Goal: Task Accomplishment & Management: Manage account settings

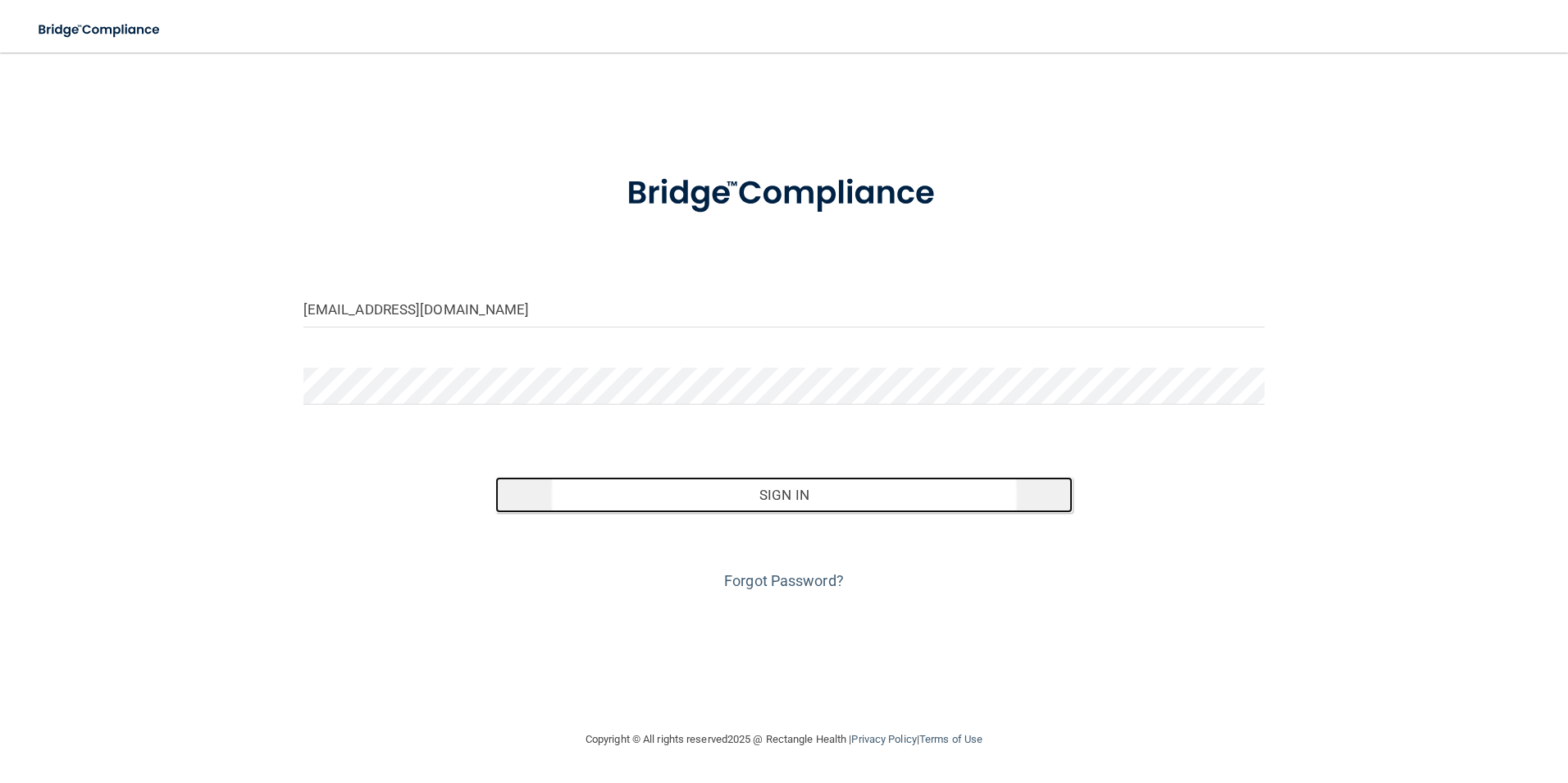
click at [869, 505] on button "Sign In" at bounding box center [784, 495] width 577 height 36
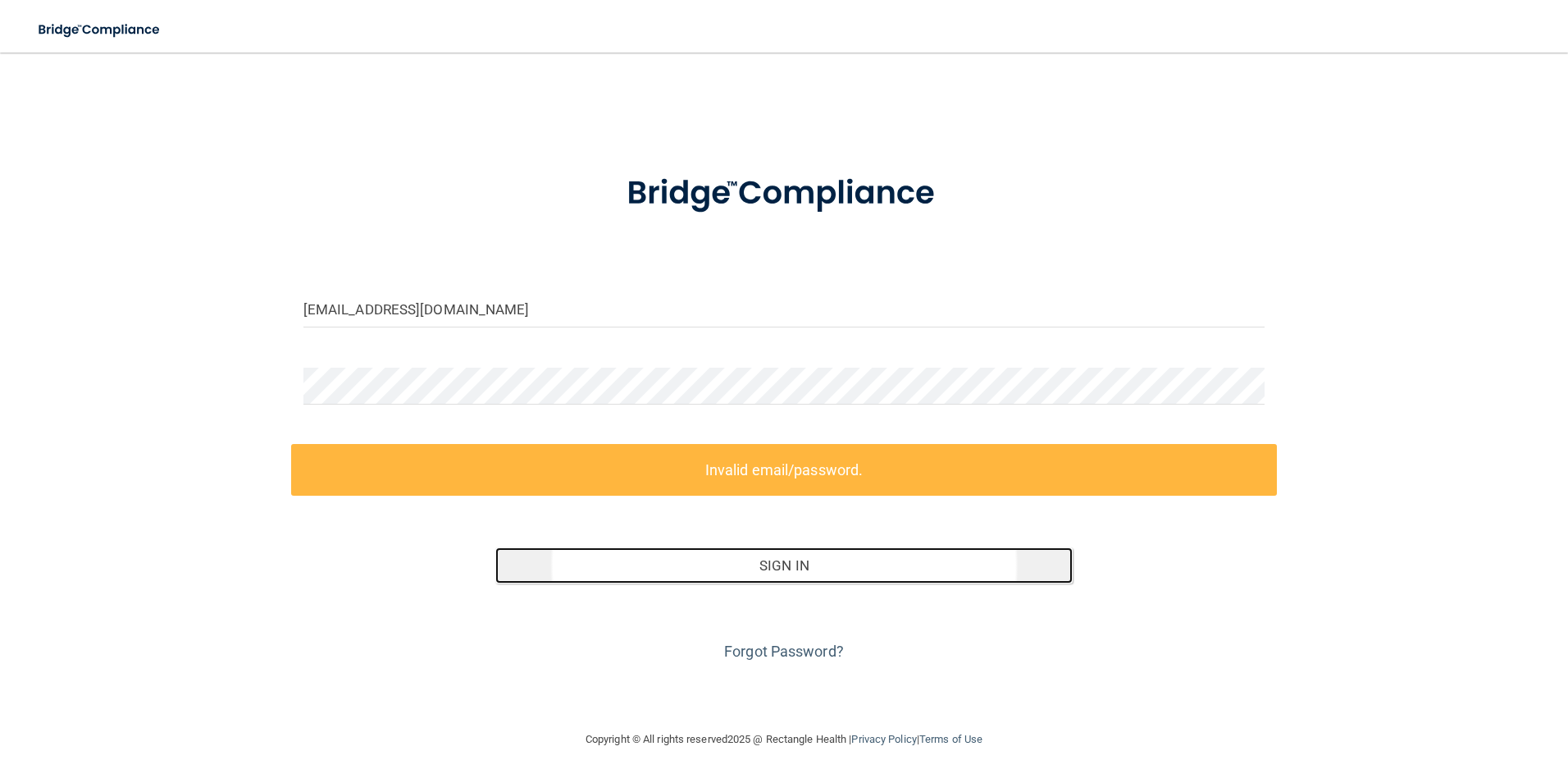
click at [844, 557] on button "Sign In" at bounding box center [784, 565] width 577 height 36
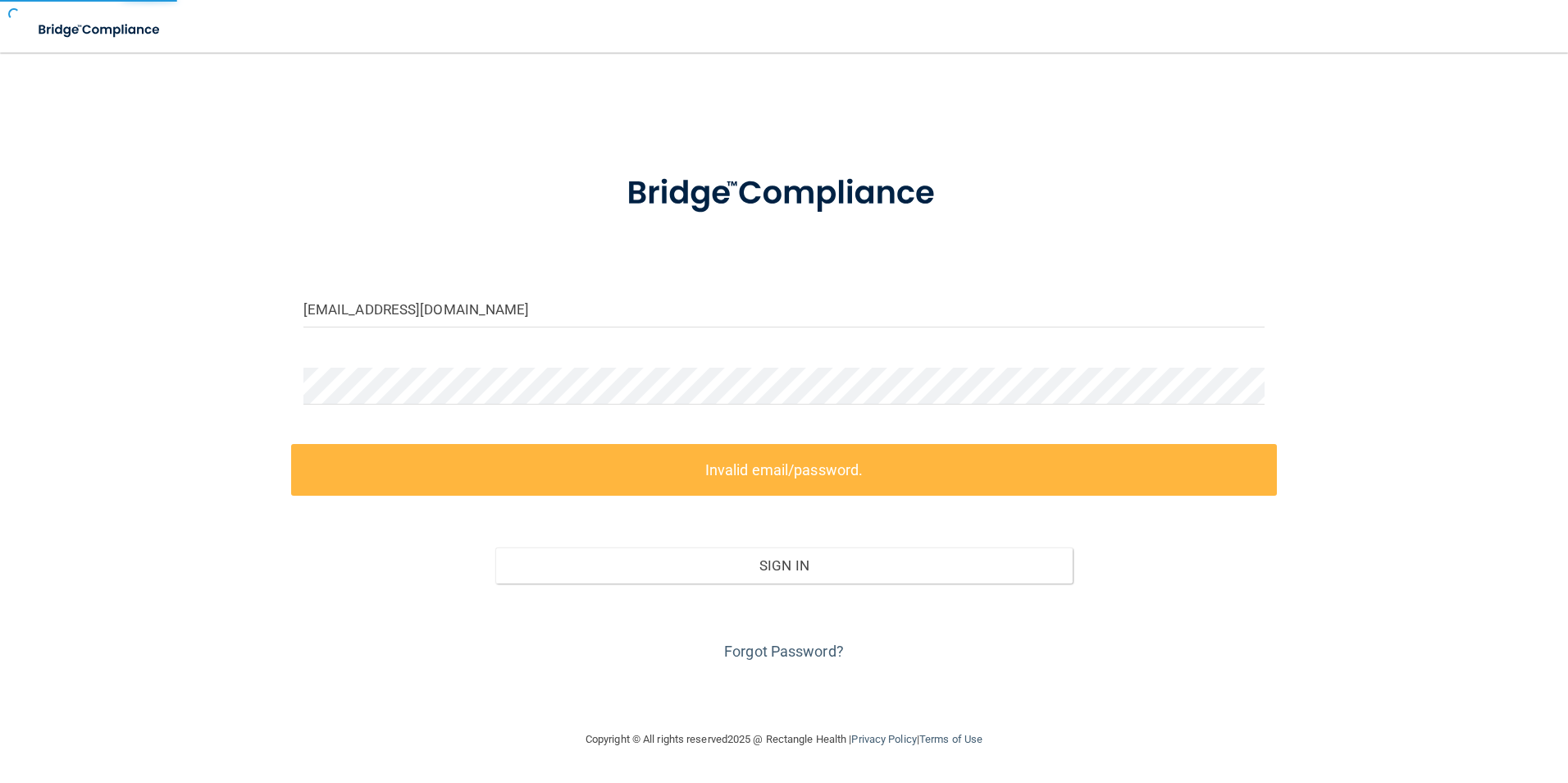
click at [568, 326] on div "johnnaashcraft@live.com" at bounding box center [784, 315] width 986 height 49
click at [568, 303] on input "johnnaashcraft@live.com" at bounding box center [784, 308] width 962 height 37
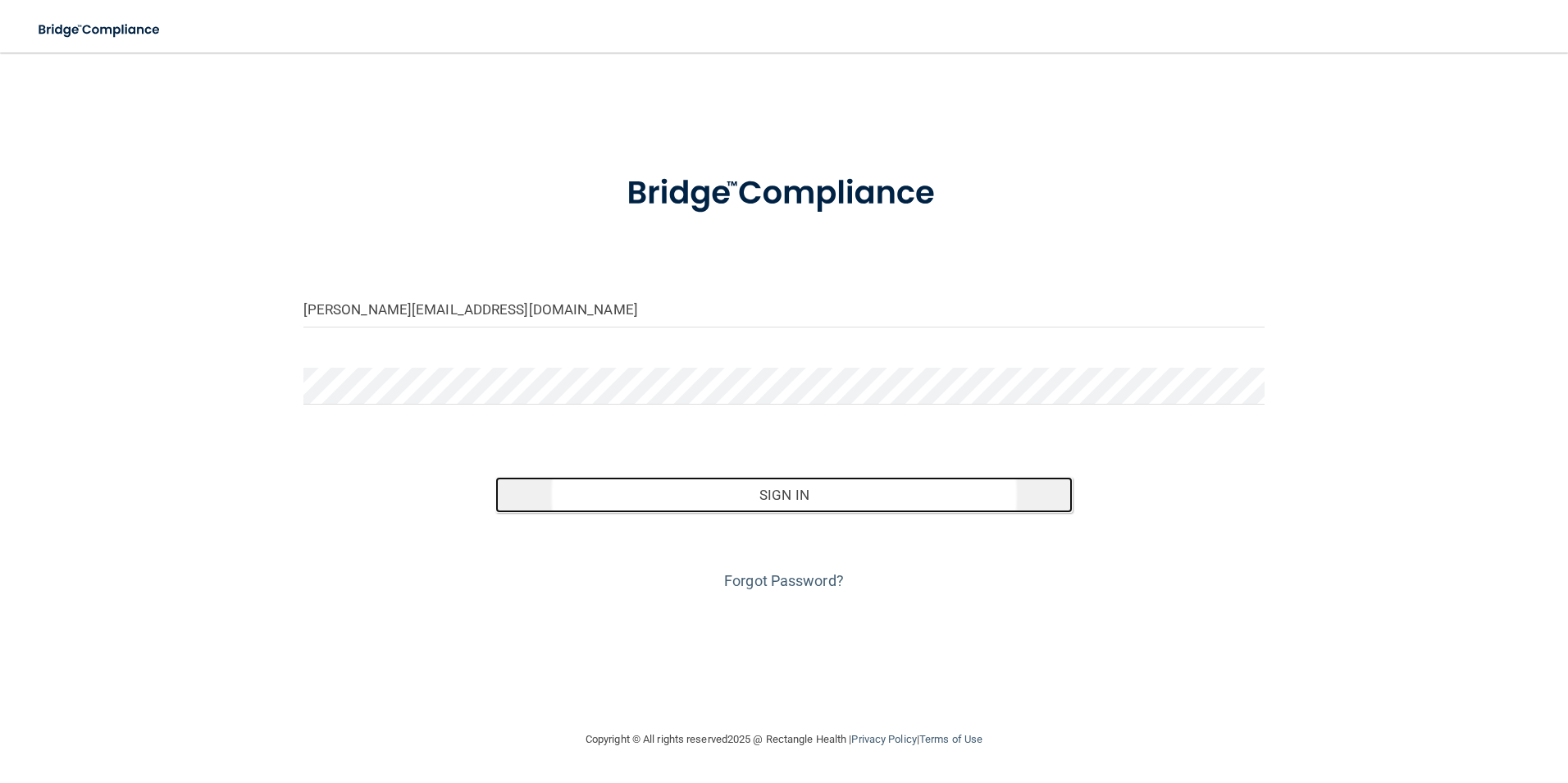
click at [793, 491] on button "Sign In" at bounding box center [784, 495] width 577 height 36
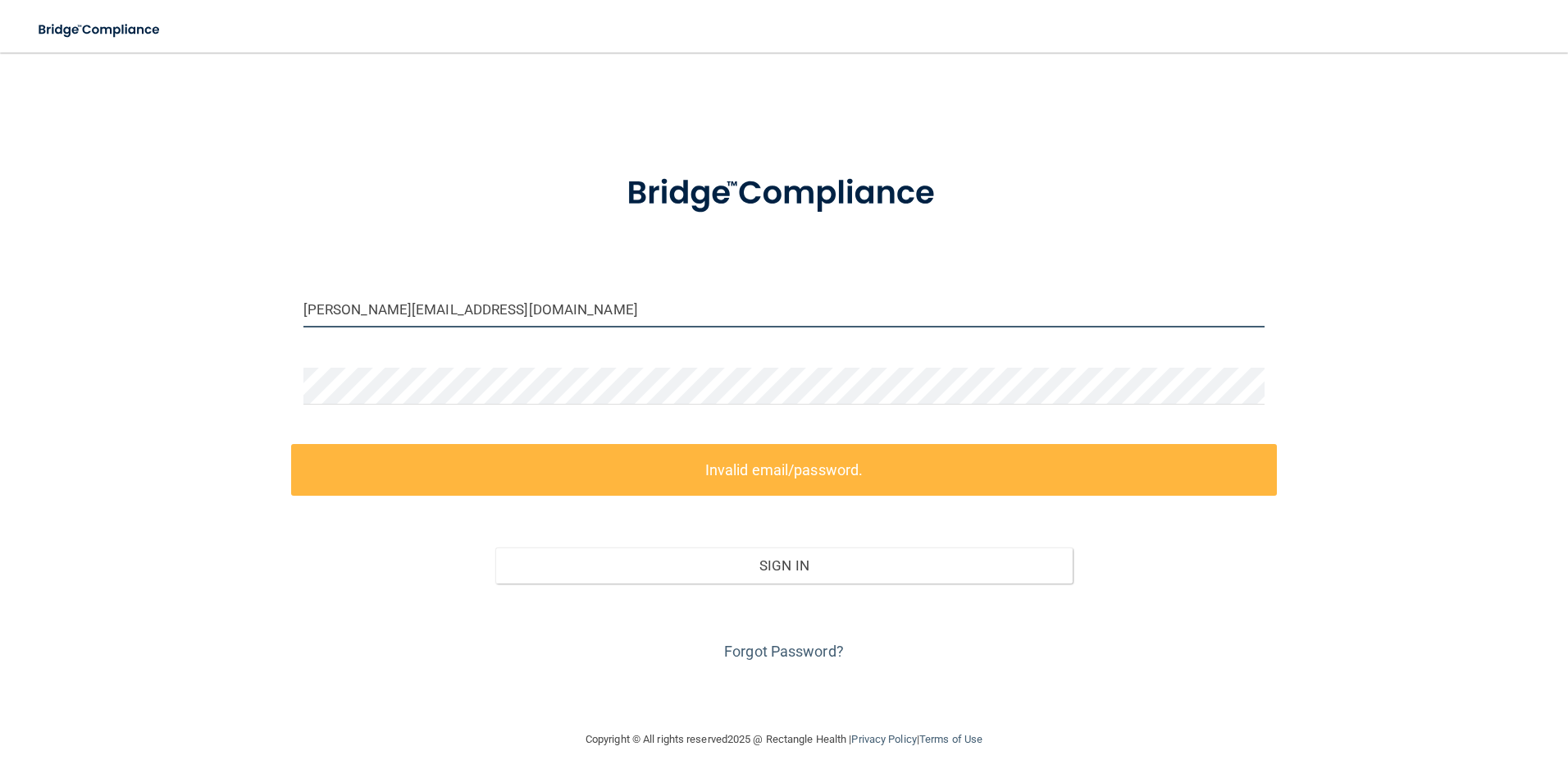
click at [473, 304] on input "johnna@sabaldental.com" at bounding box center [784, 308] width 962 height 37
type input "johnnaashcraft@live.com"
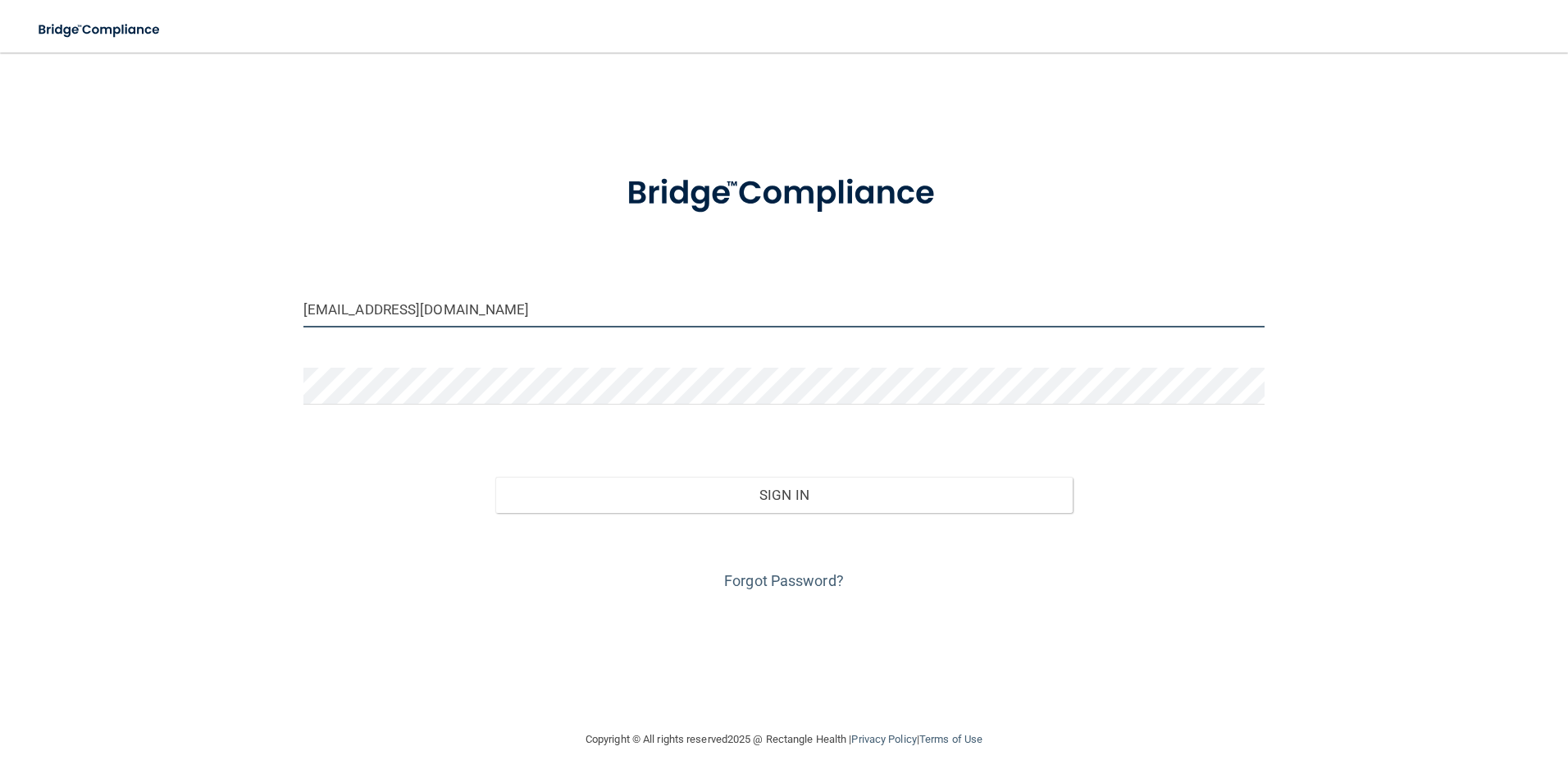
click at [463, 310] on input "johnnaashcraft@live.com" at bounding box center [784, 308] width 962 height 37
click at [484, 303] on input "johnnaashcraft@live.com" at bounding box center [784, 308] width 962 height 37
drag, startPoint x: 484, startPoint y: 303, endPoint x: -3, endPoint y: 303, distance: 487.0
click at [0, 303] on html "Toggle navigation Manage My Enterprise Manage My Location johnnaashcraft@live.c…" at bounding box center [784, 392] width 1568 height 783
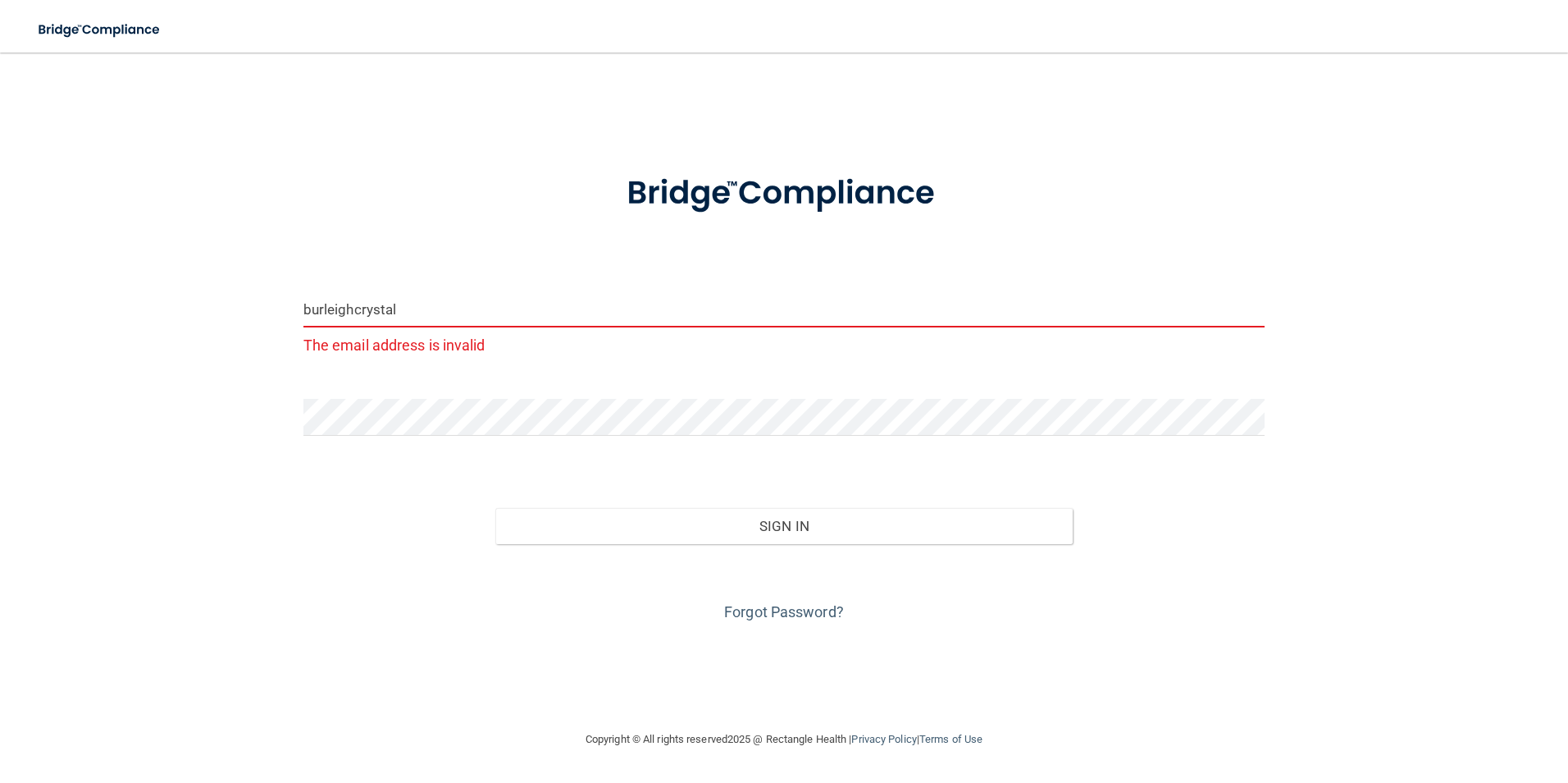
type input "[EMAIL_ADDRESS][DOMAIN_NAME]"
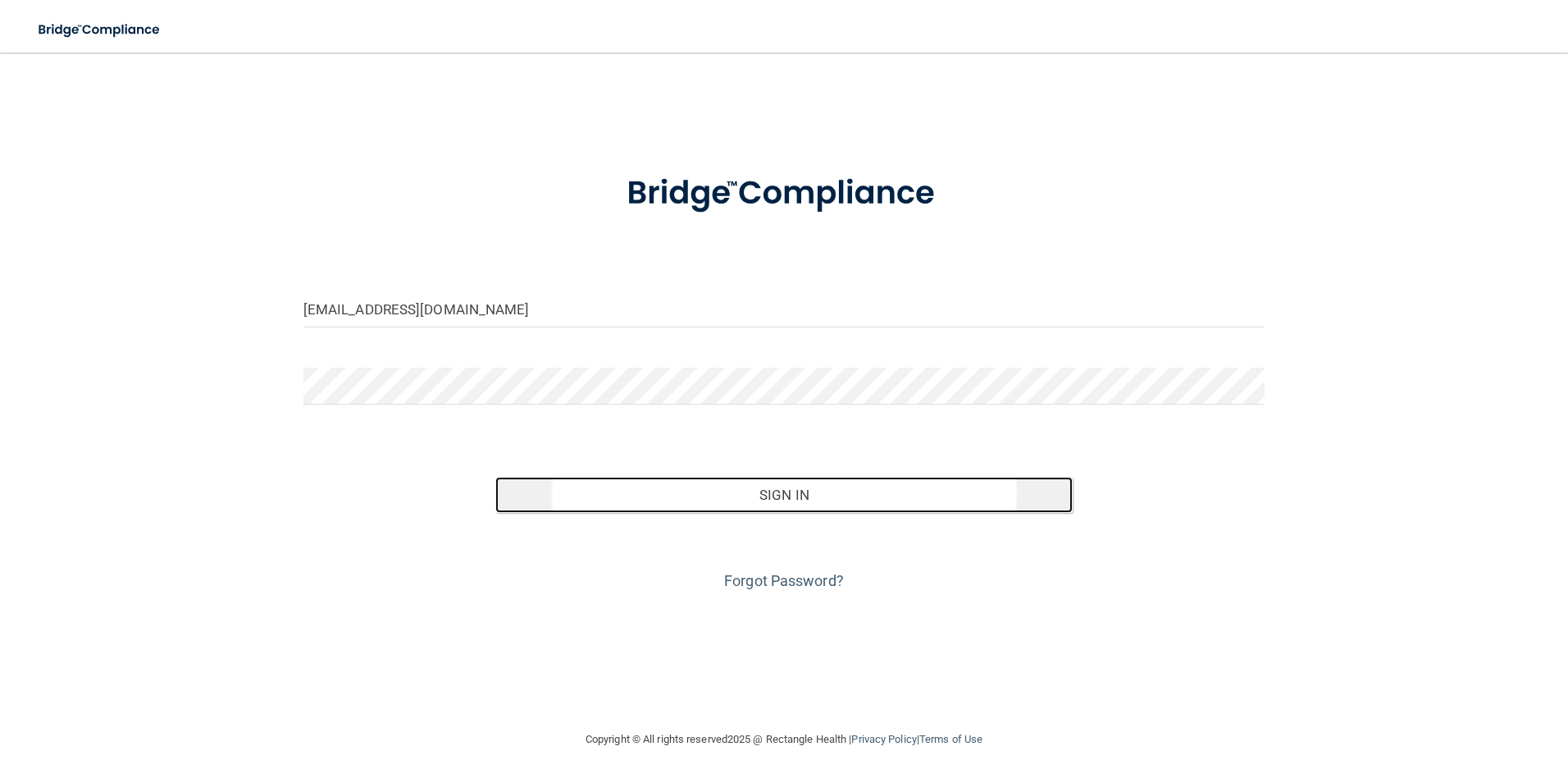
click at [757, 499] on button "Sign In" at bounding box center [784, 495] width 577 height 36
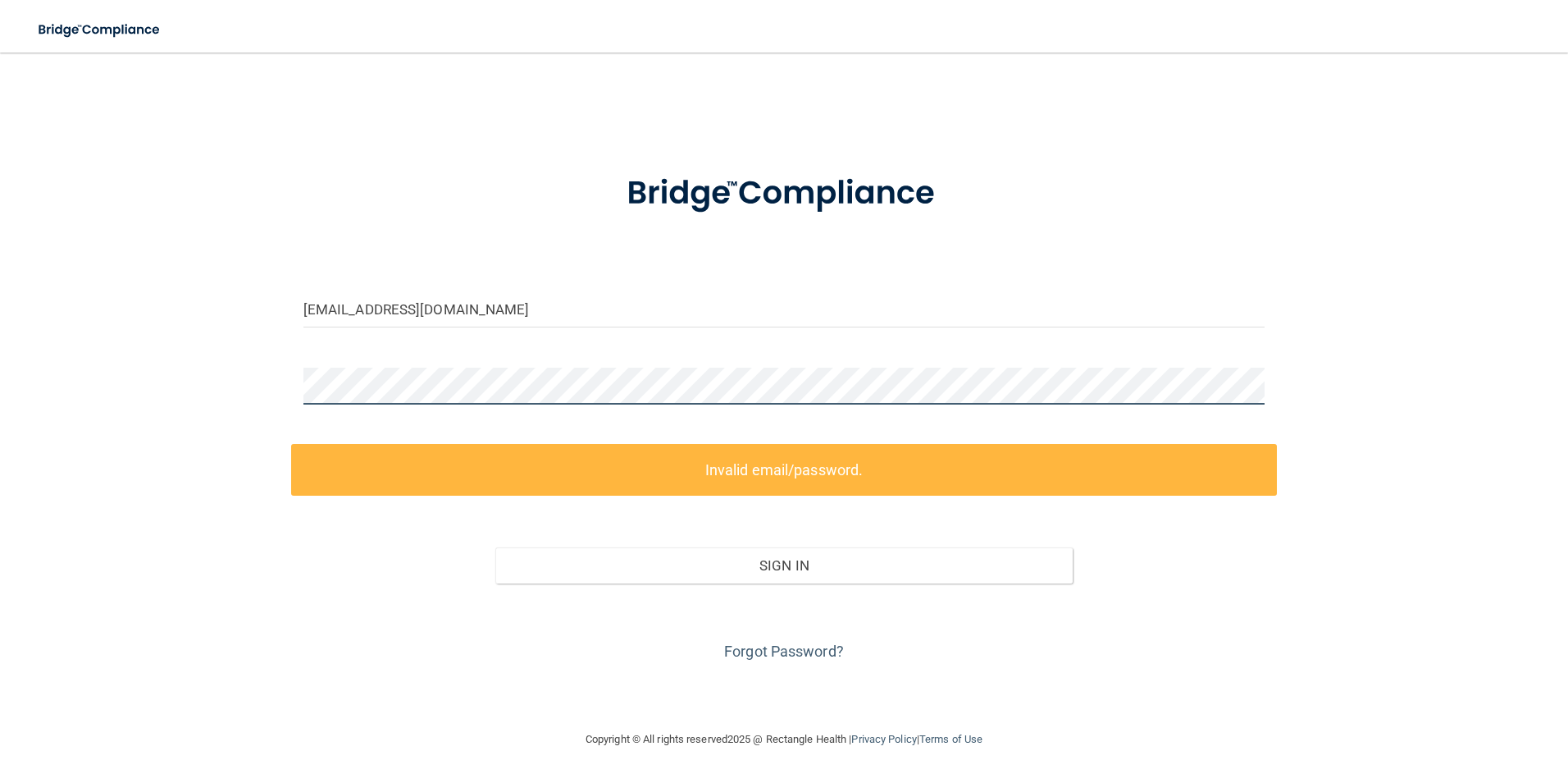
click at [0, 374] on html "Toggle navigation Manage My Enterprise Manage My Location burleighcrystal0@gmai…" at bounding box center [784, 392] width 1568 height 783
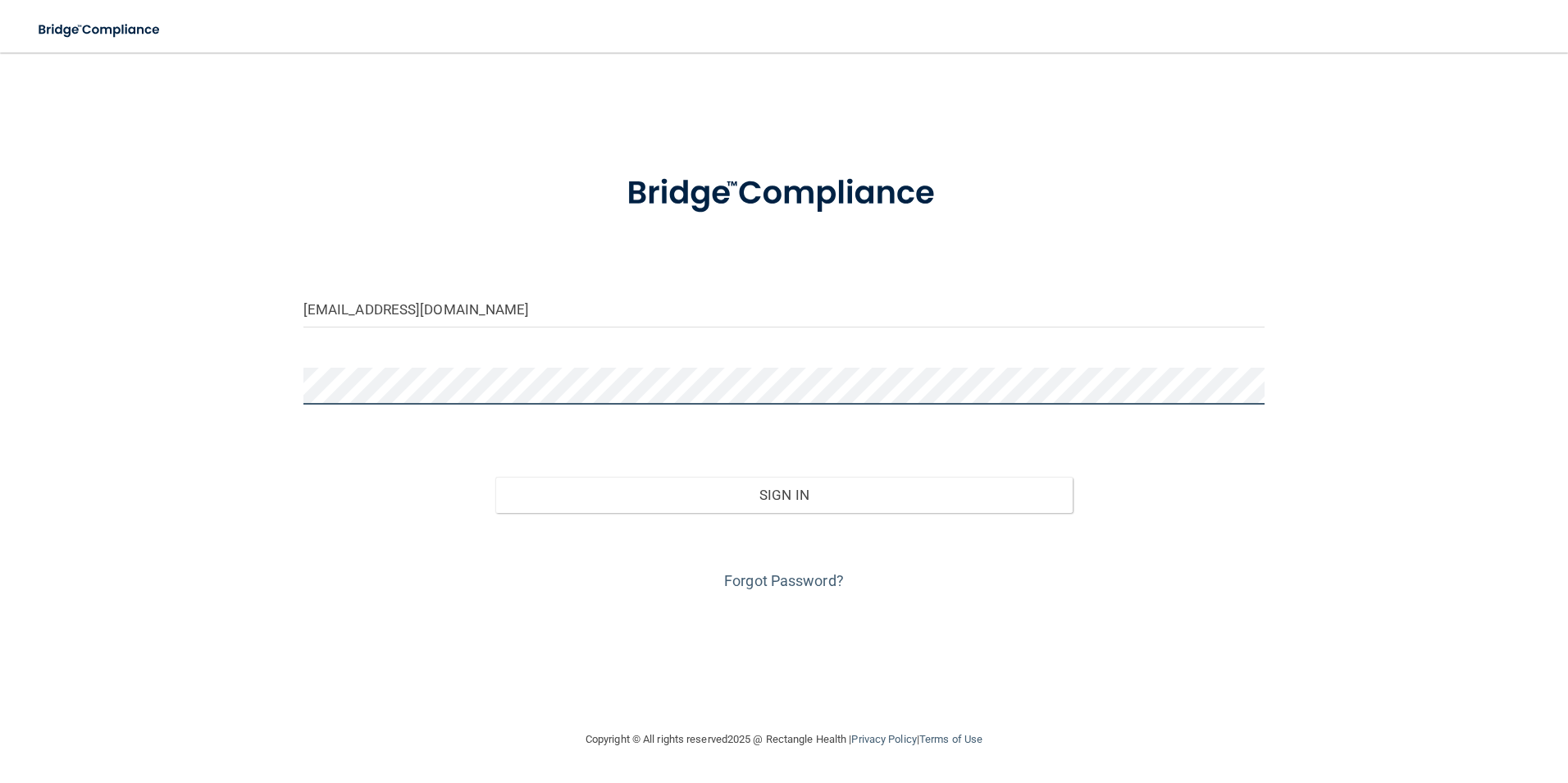
click at [496, 477] on button "Sign In" at bounding box center [784, 495] width 577 height 36
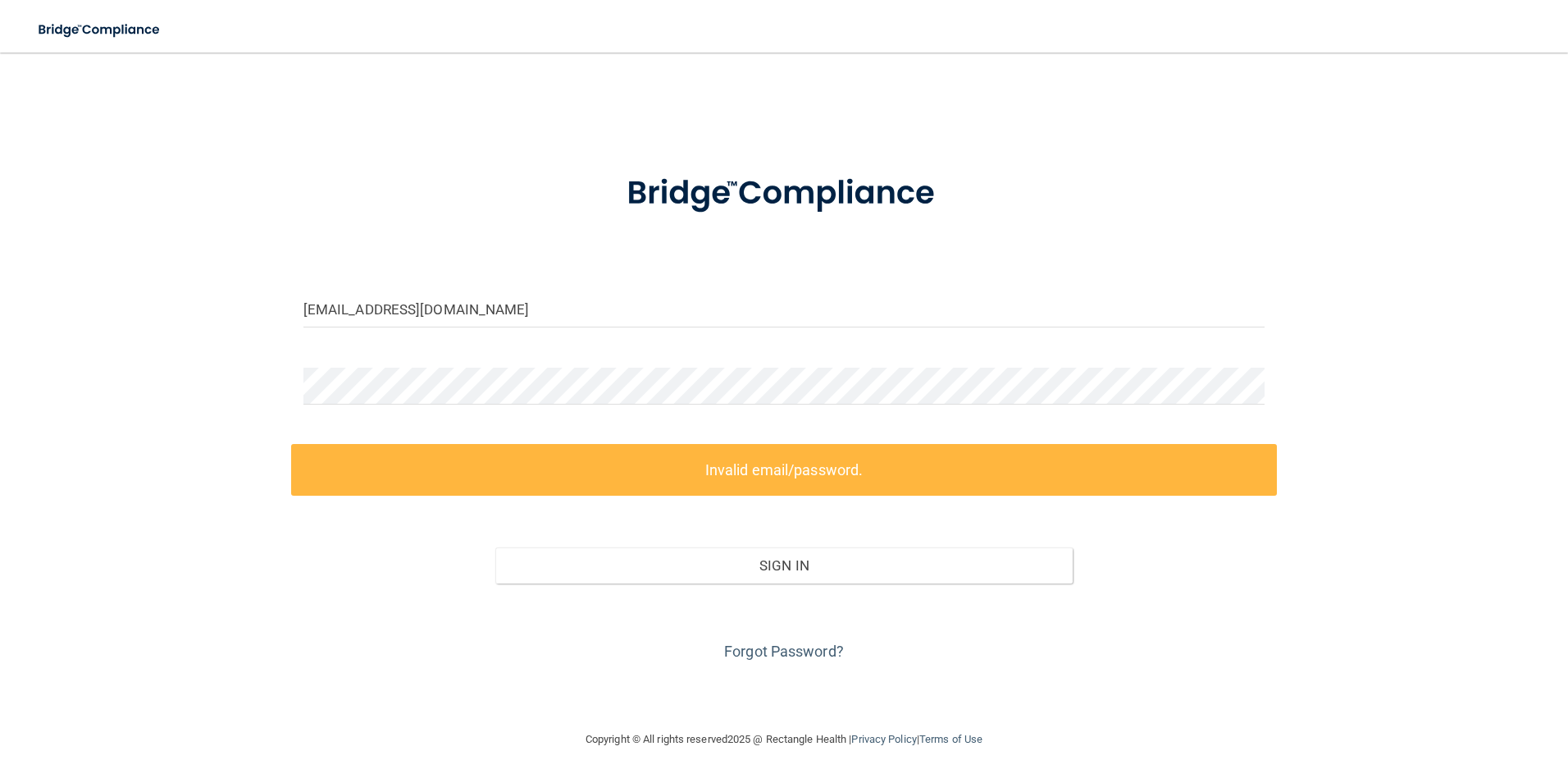
click at [970, 594] on div "Forgot Password?" at bounding box center [784, 624] width 986 height 82
click at [788, 651] on link "Forgot Password?" at bounding box center [784, 651] width 119 height 17
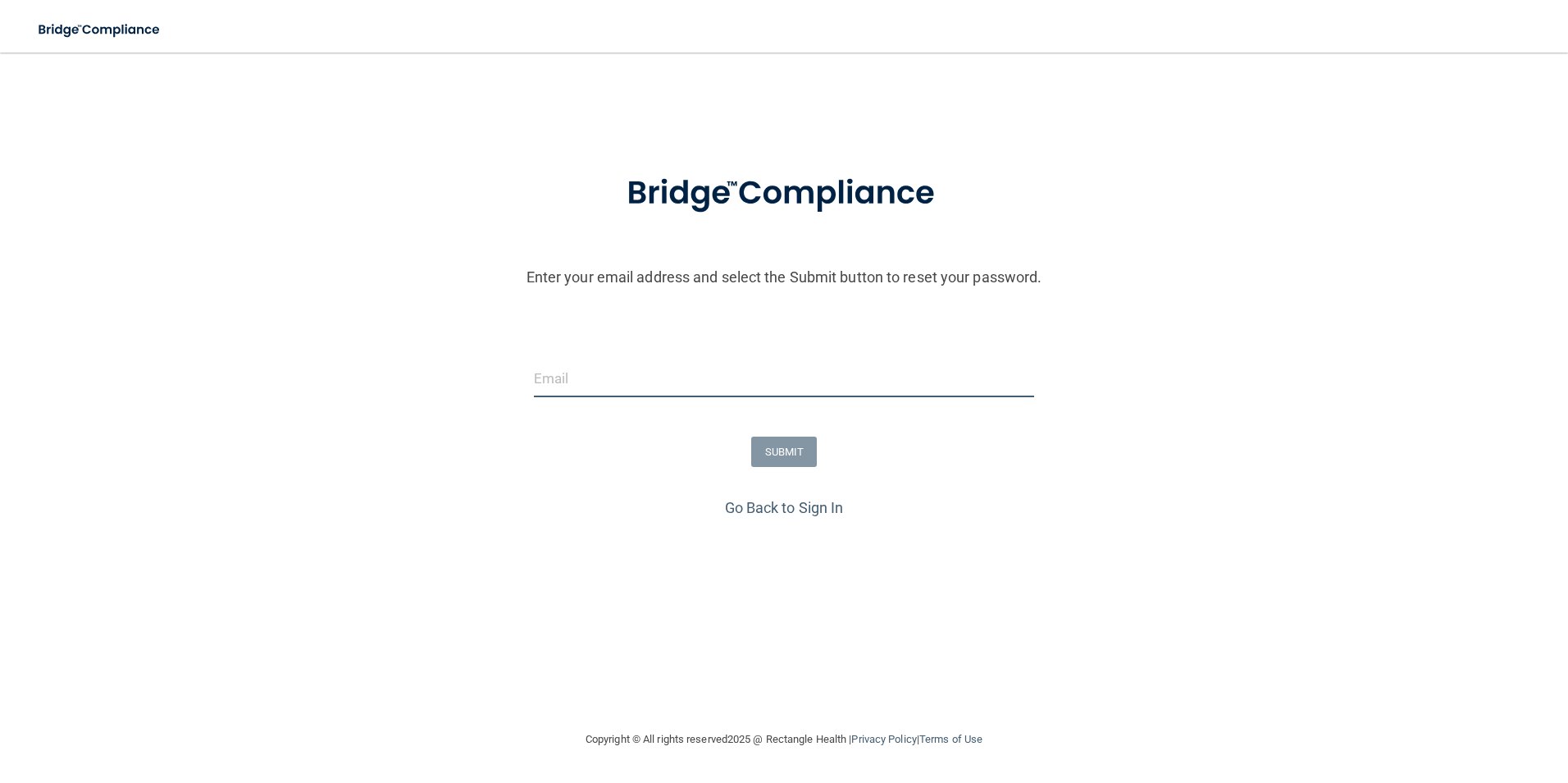
click at [704, 361] on input "email" at bounding box center [784, 378] width 501 height 37
type input "[EMAIL_ADDRESS][DOMAIN_NAME]"
click at [808, 446] on button "SUBMIT" at bounding box center [784, 451] width 66 height 30
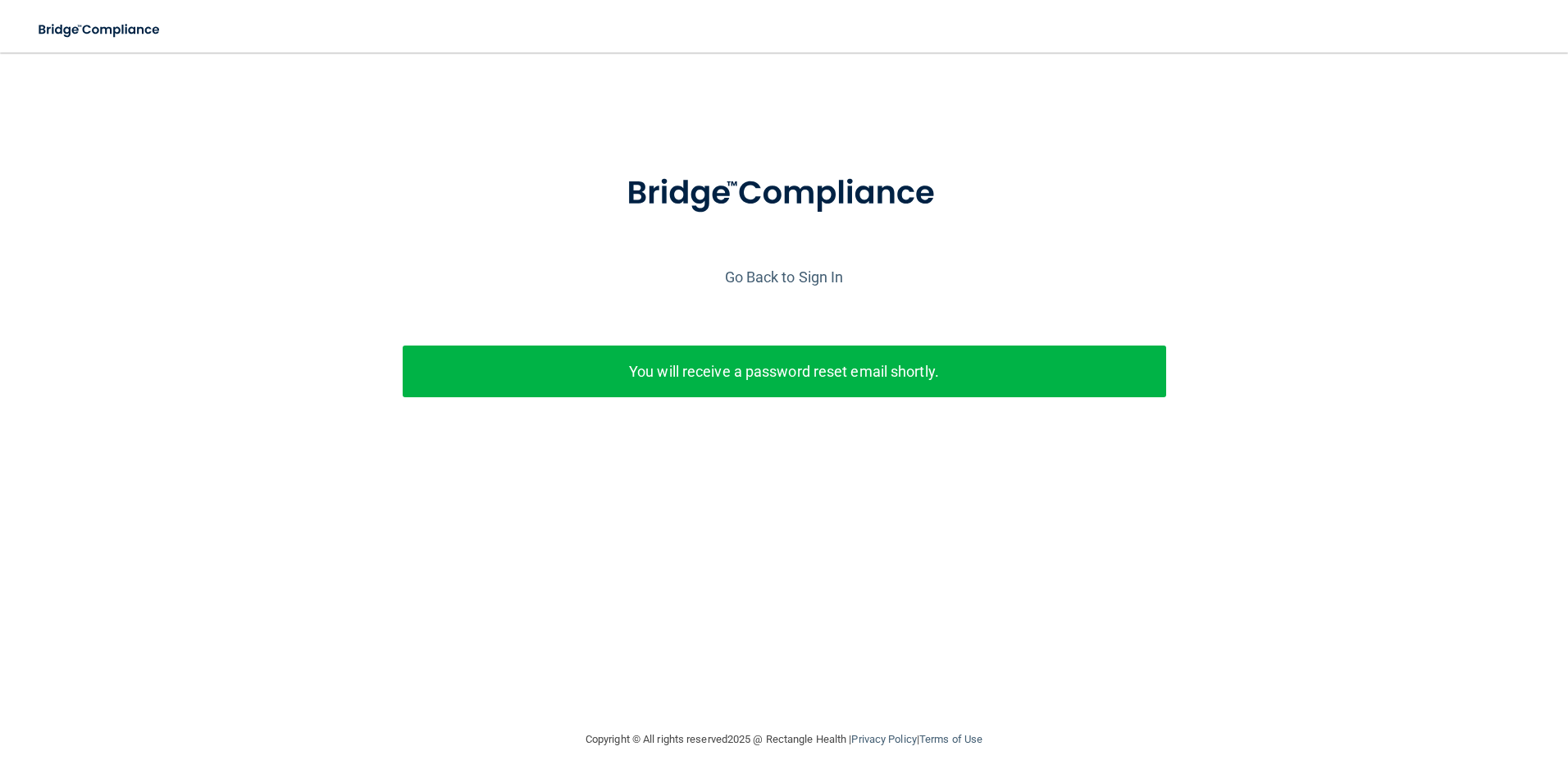
click at [802, 266] on div "Go Back to Sign In" at bounding box center [784, 277] width 1576 height 27
click at [820, 269] on link "Go Back to Sign In" at bounding box center [784, 277] width 118 height 17
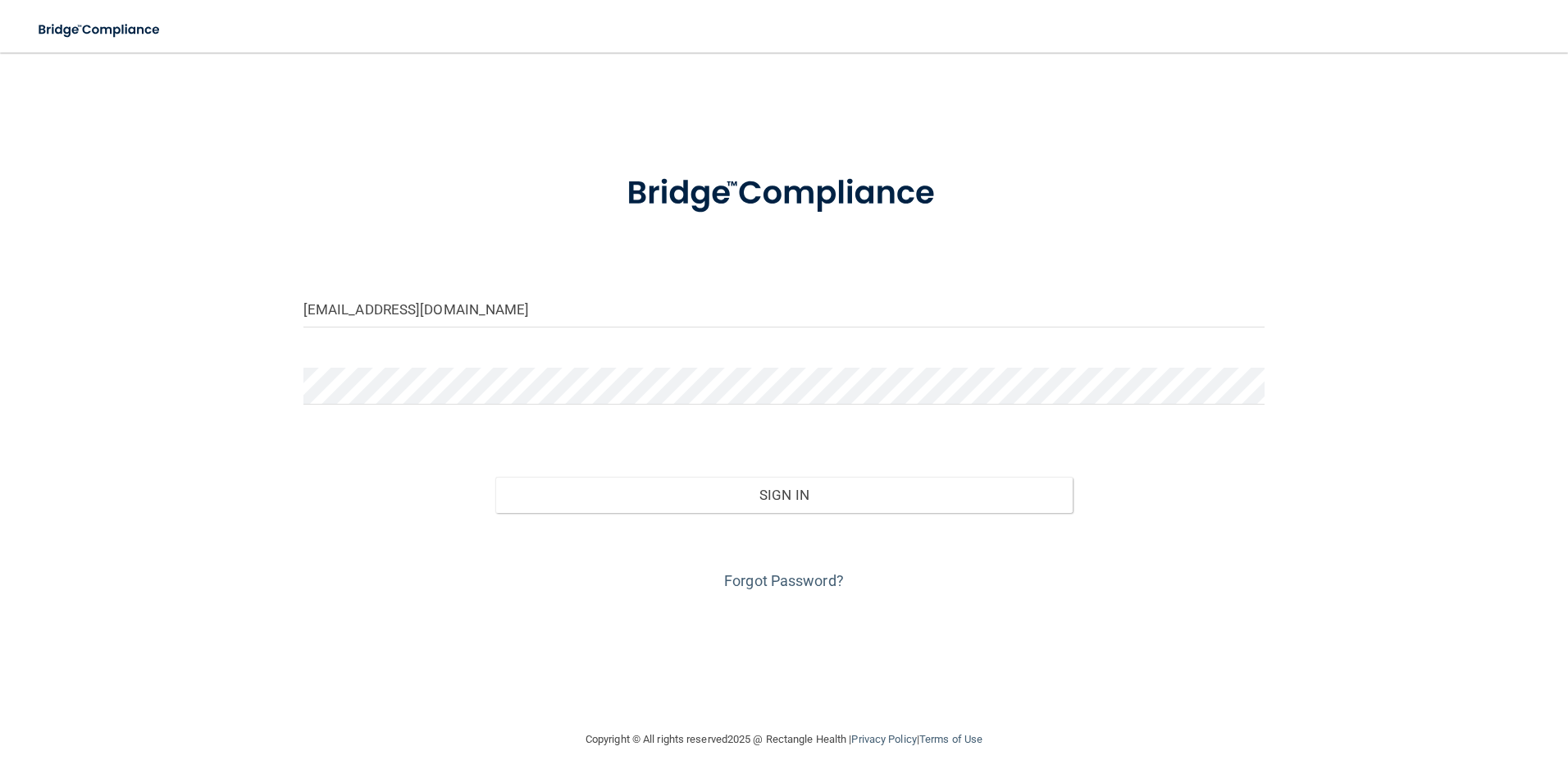
click at [1228, 284] on form "johnnaashcraft@live.com Invalid email/password. You don't have permission to ac…" at bounding box center [784, 372] width 962 height 443
type input "[EMAIL_ADDRESS][DOMAIN_NAME]"
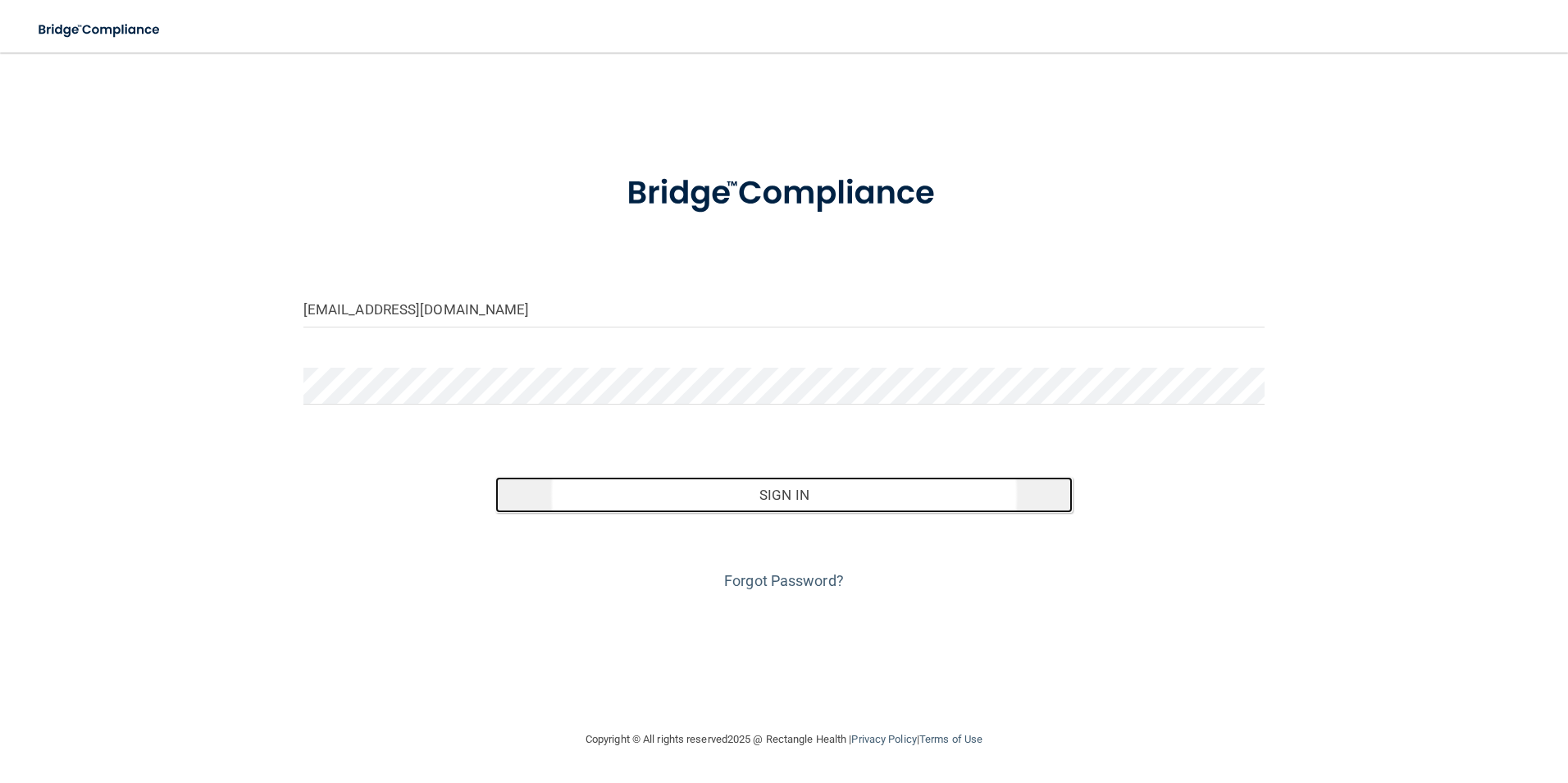
click at [744, 510] on button "Sign In" at bounding box center [784, 495] width 577 height 36
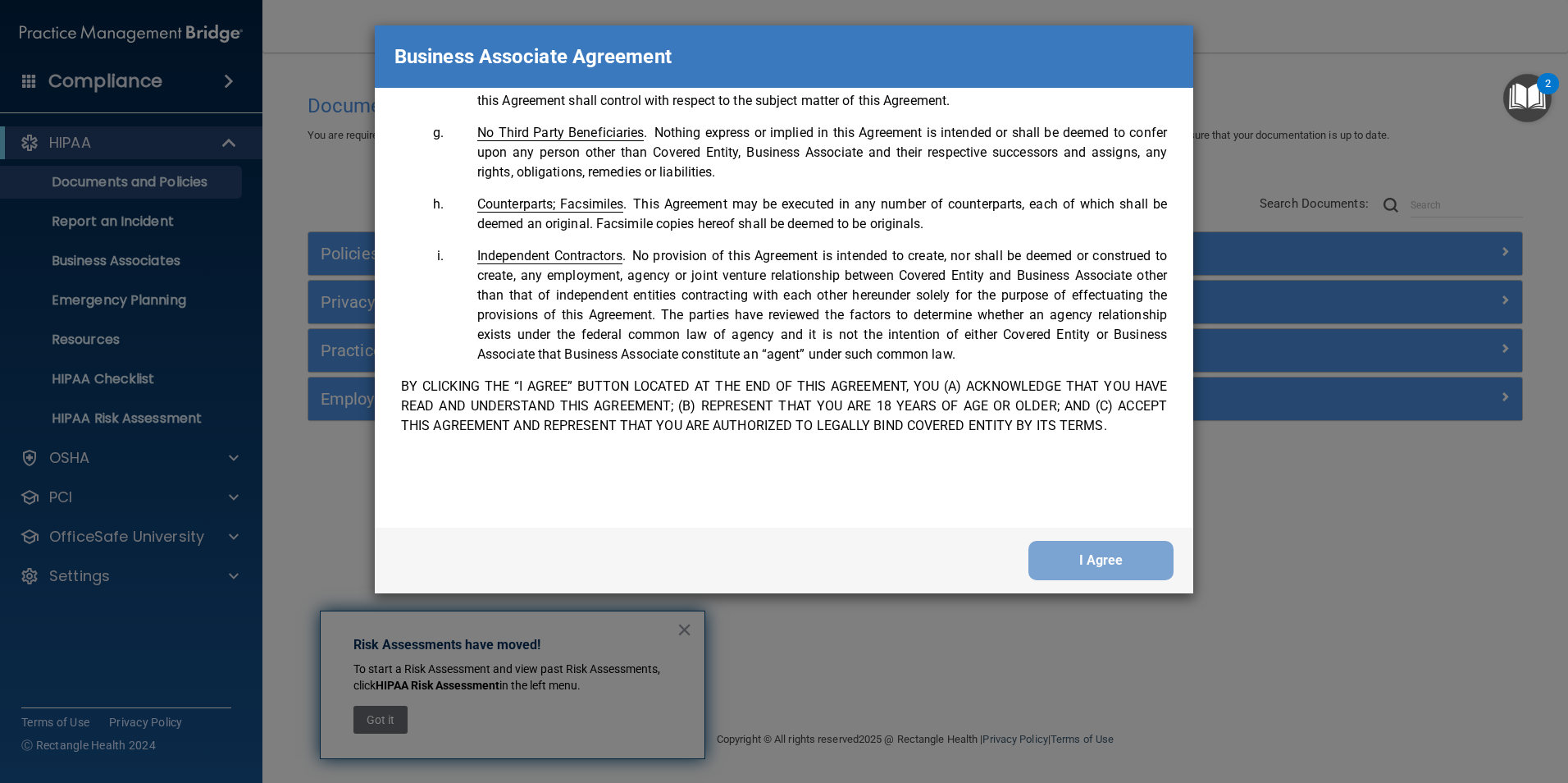
scroll to position [3345, 0]
click at [1138, 544] on button "I Agree" at bounding box center [1100, 560] width 145 height 40
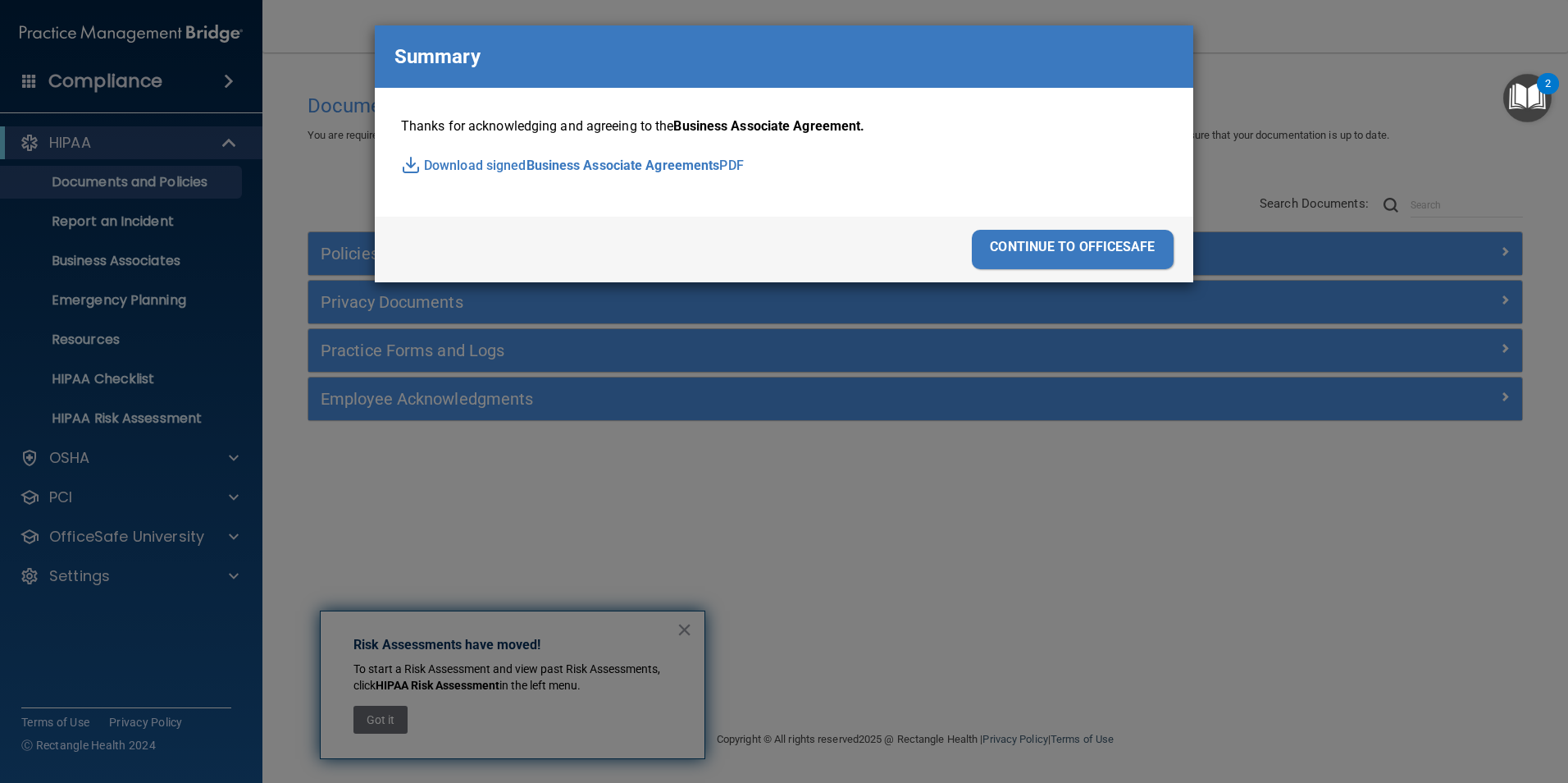
click at [1094, 252] on div "continue to officesafe" at bounding box center [1072, 249] width 202 height 40
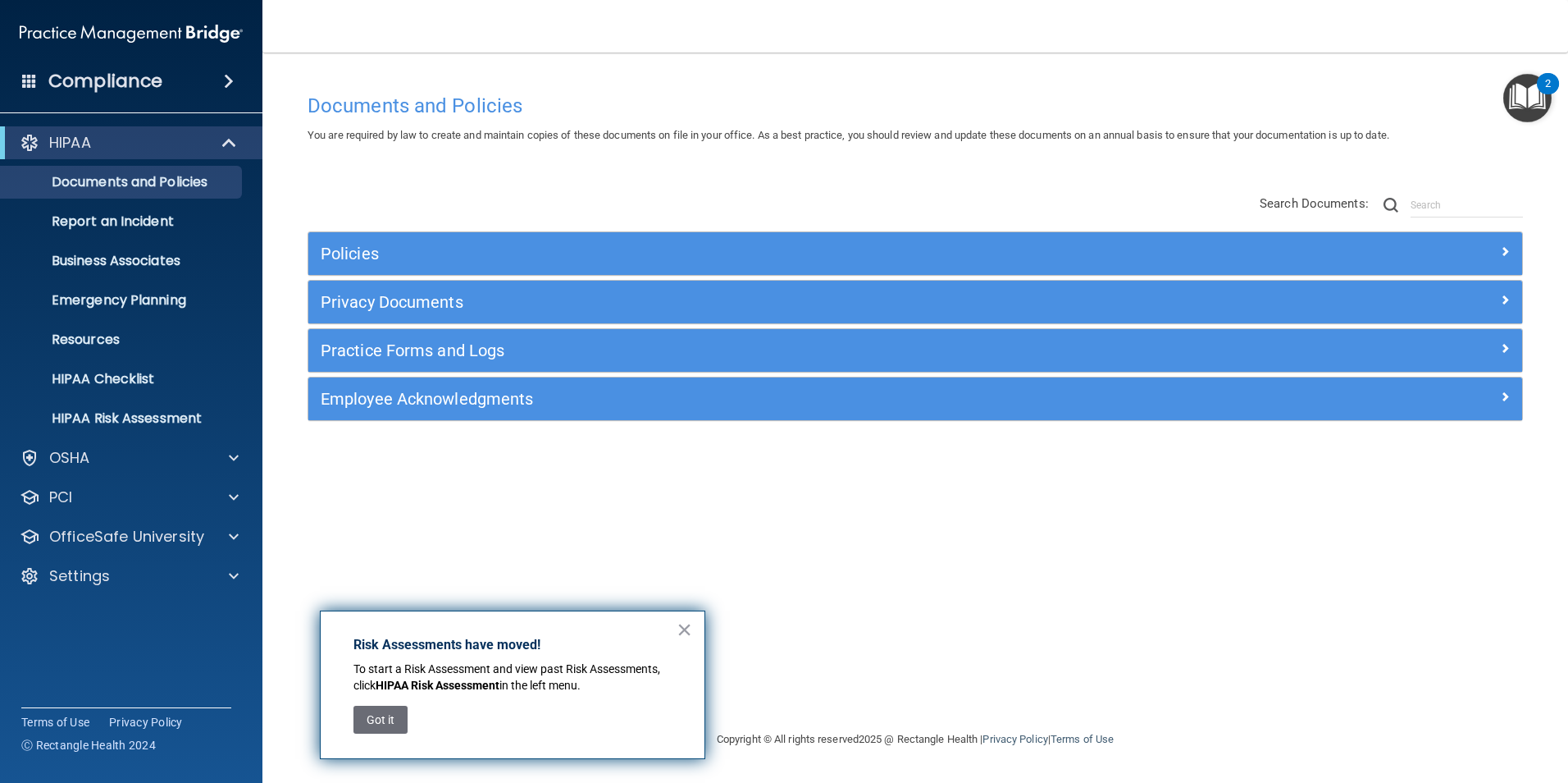
click at [1541, 95] on img "Open Resource Center, 2 new notifications" at bounding box center [1526, 98] width 48 height 48
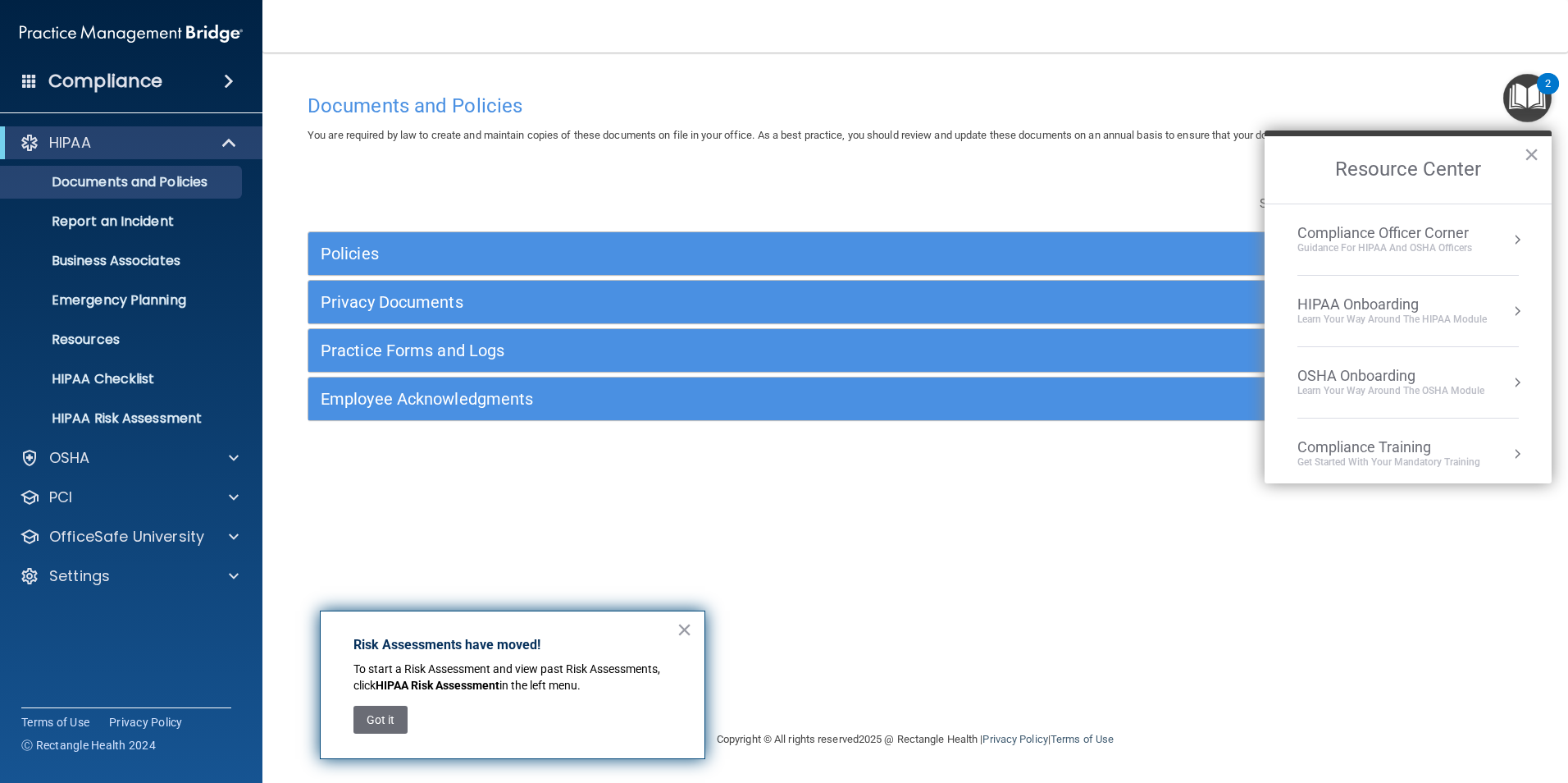
click at [353, 509] on div "Documents and Policies You are required by law to create and maintain copies of…" at bounding box center [915, 407] width 1240 height 644
click at [1524, 155] on button "×" at bounding box center [1531, 155] width 15 height 27
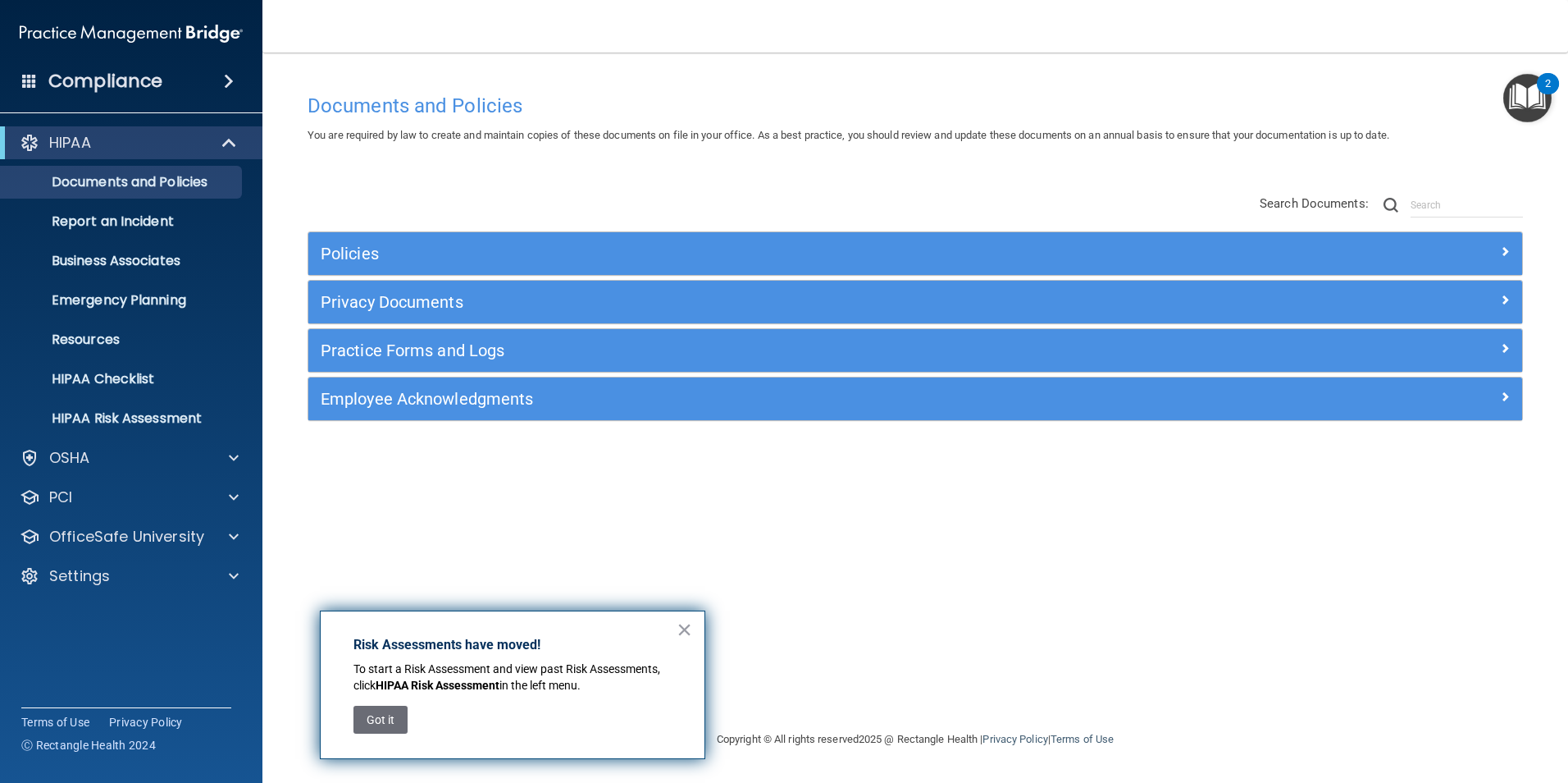
click at [375, 701] on div "Got it" at bounding box center [380, 719] width 54 height 45
click at [386, 717] on button "Got it" at bounding box center [380, 719] width 54 height 27
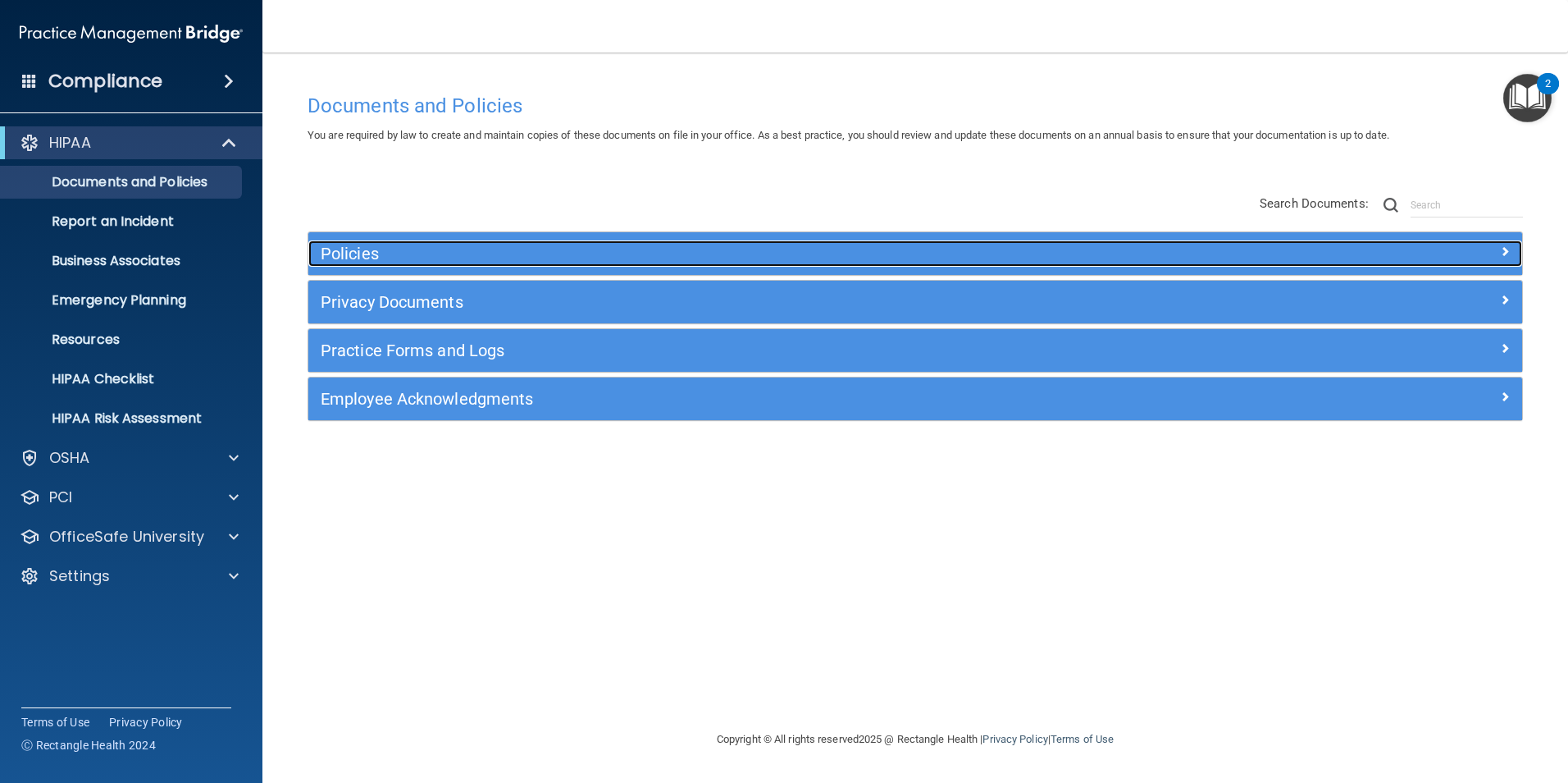
click at [1504, 247] on span at bounding box center [1505, 250] width 9 height 20
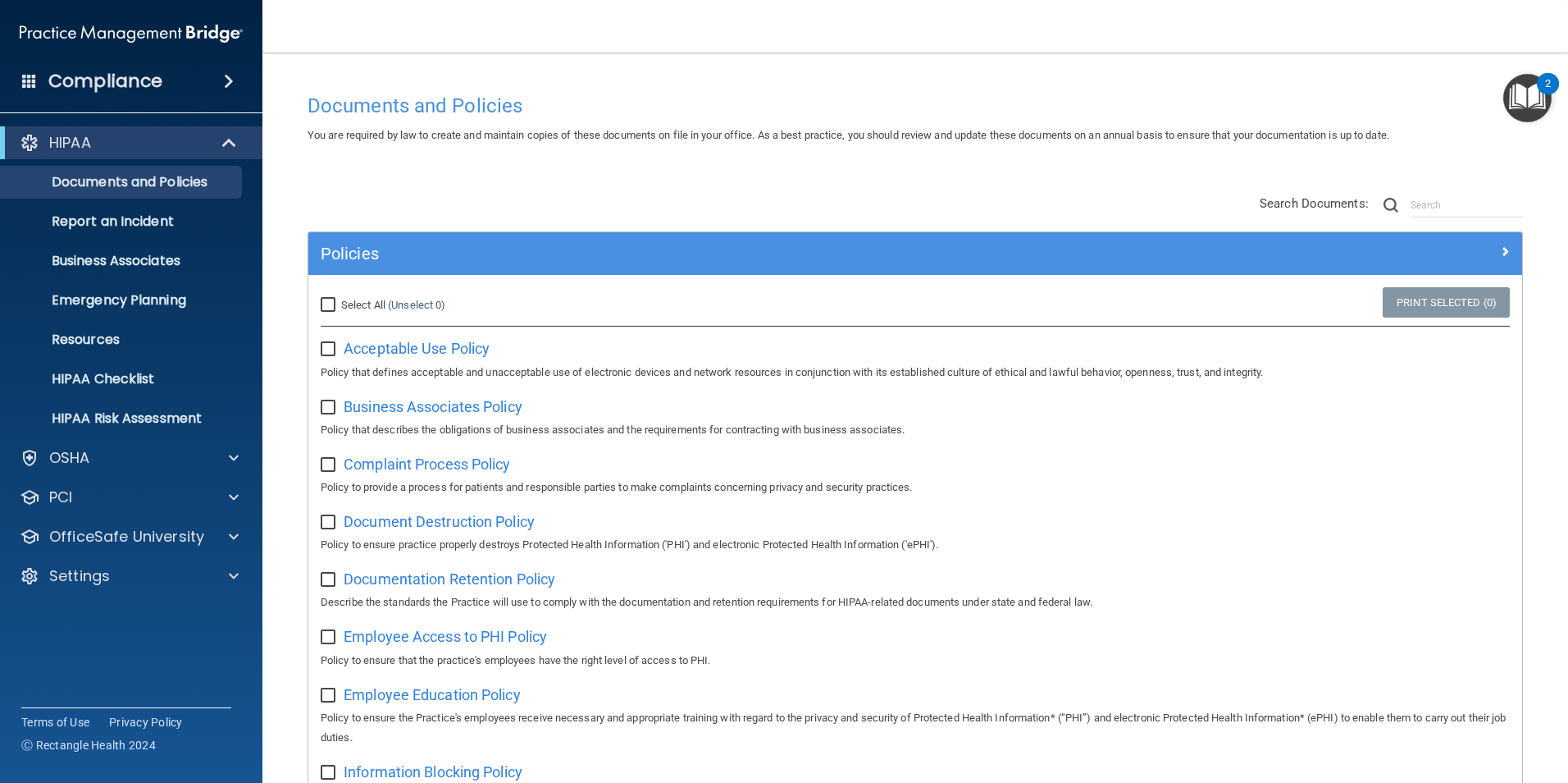
click at [327, 311] on input "Select All (Unselect 0) Unselect All" at bounding box center [330, 305] width 19 height 13
checkbox input "true"
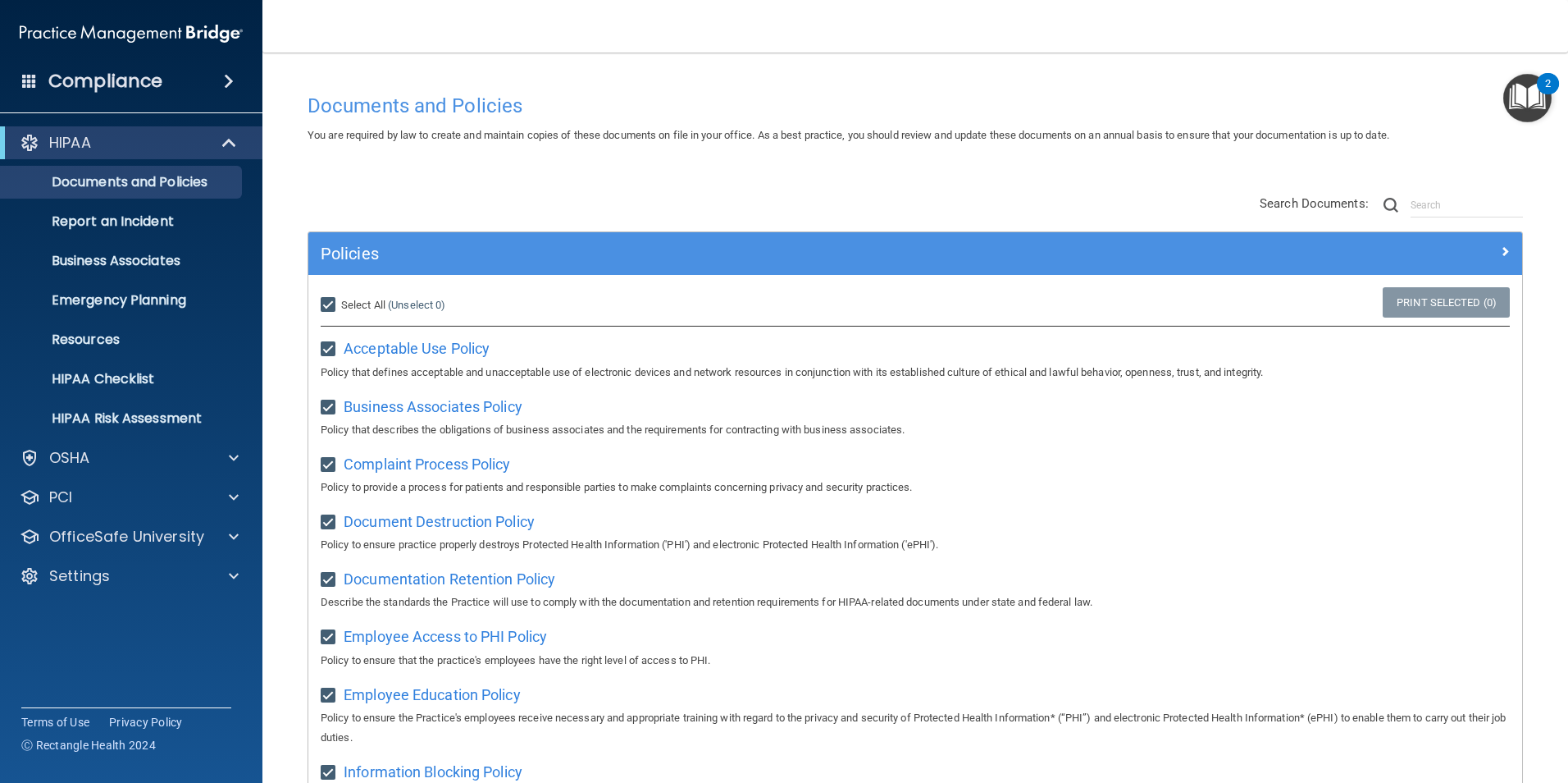
checkbox input "true"
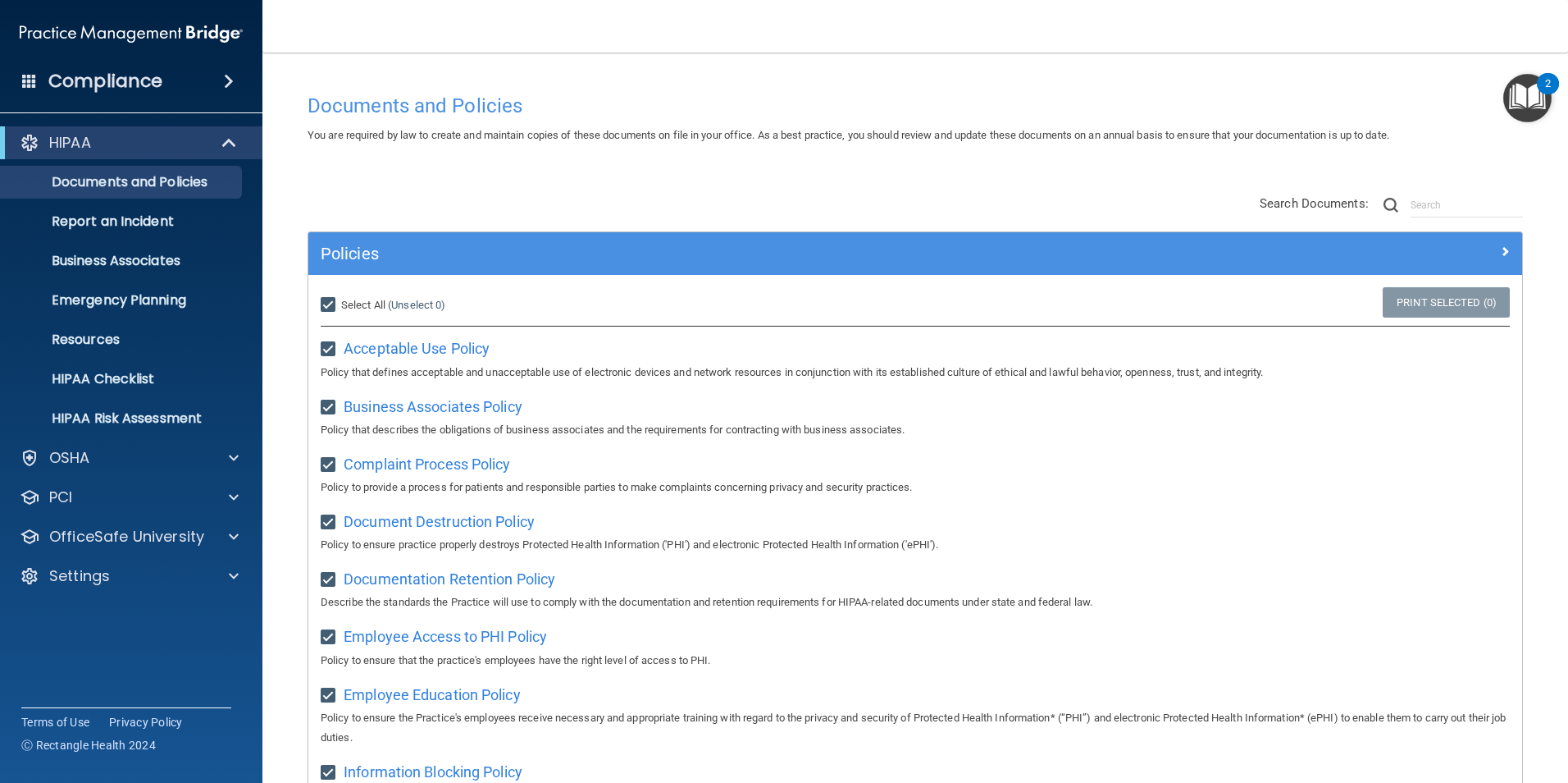
checkbox input "true"
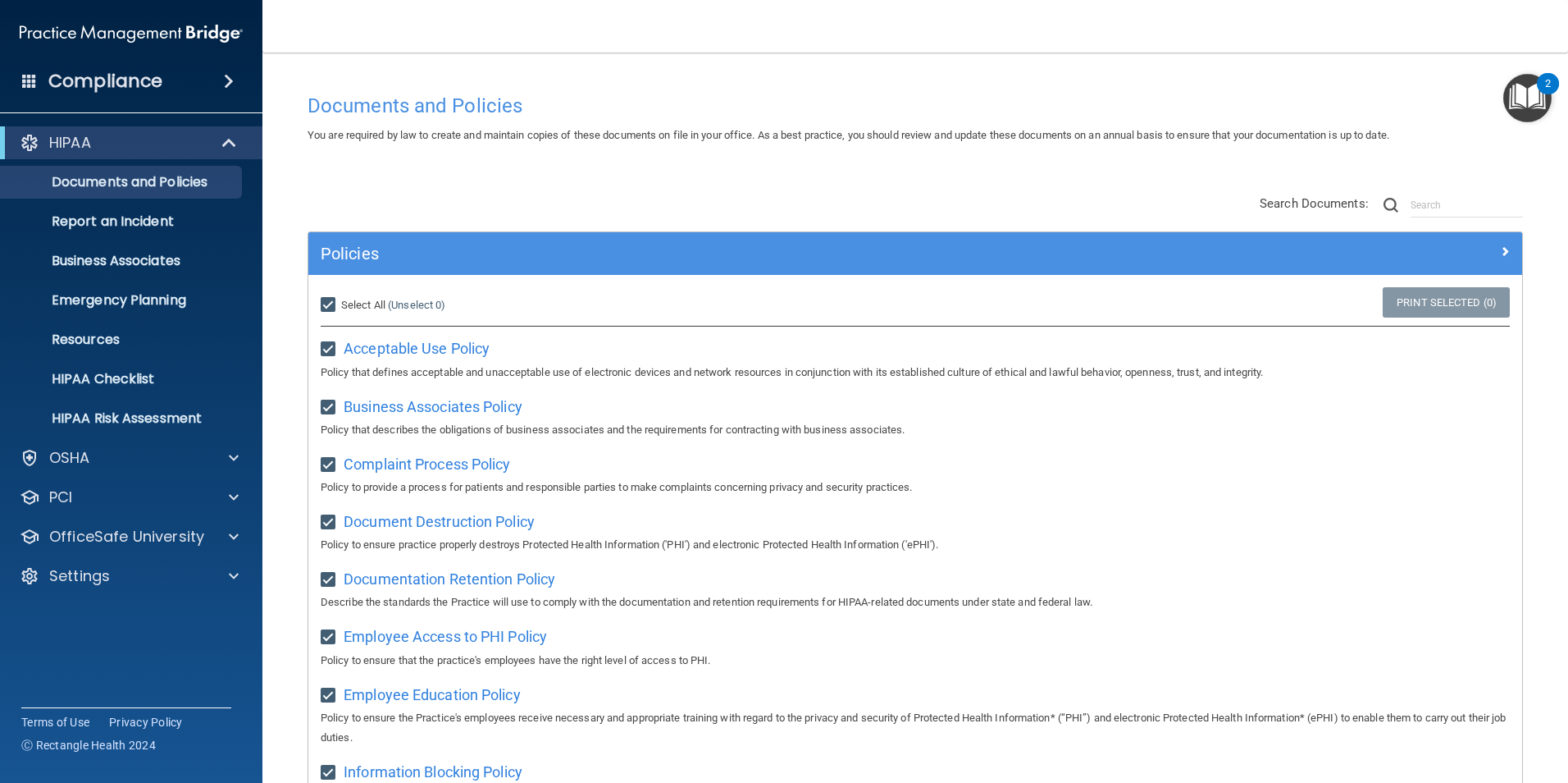
checkbox input "true"
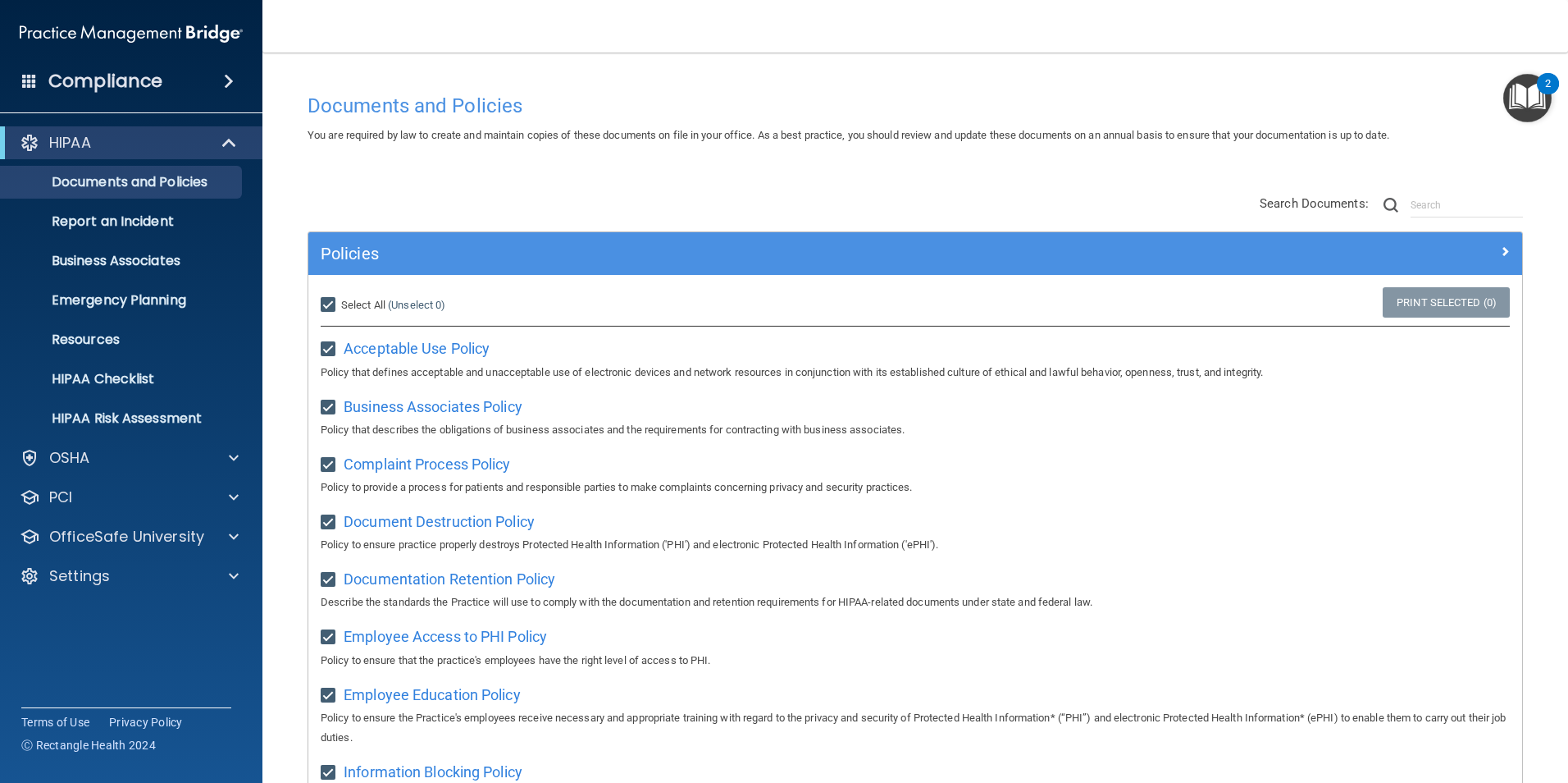
checkbox input "true"
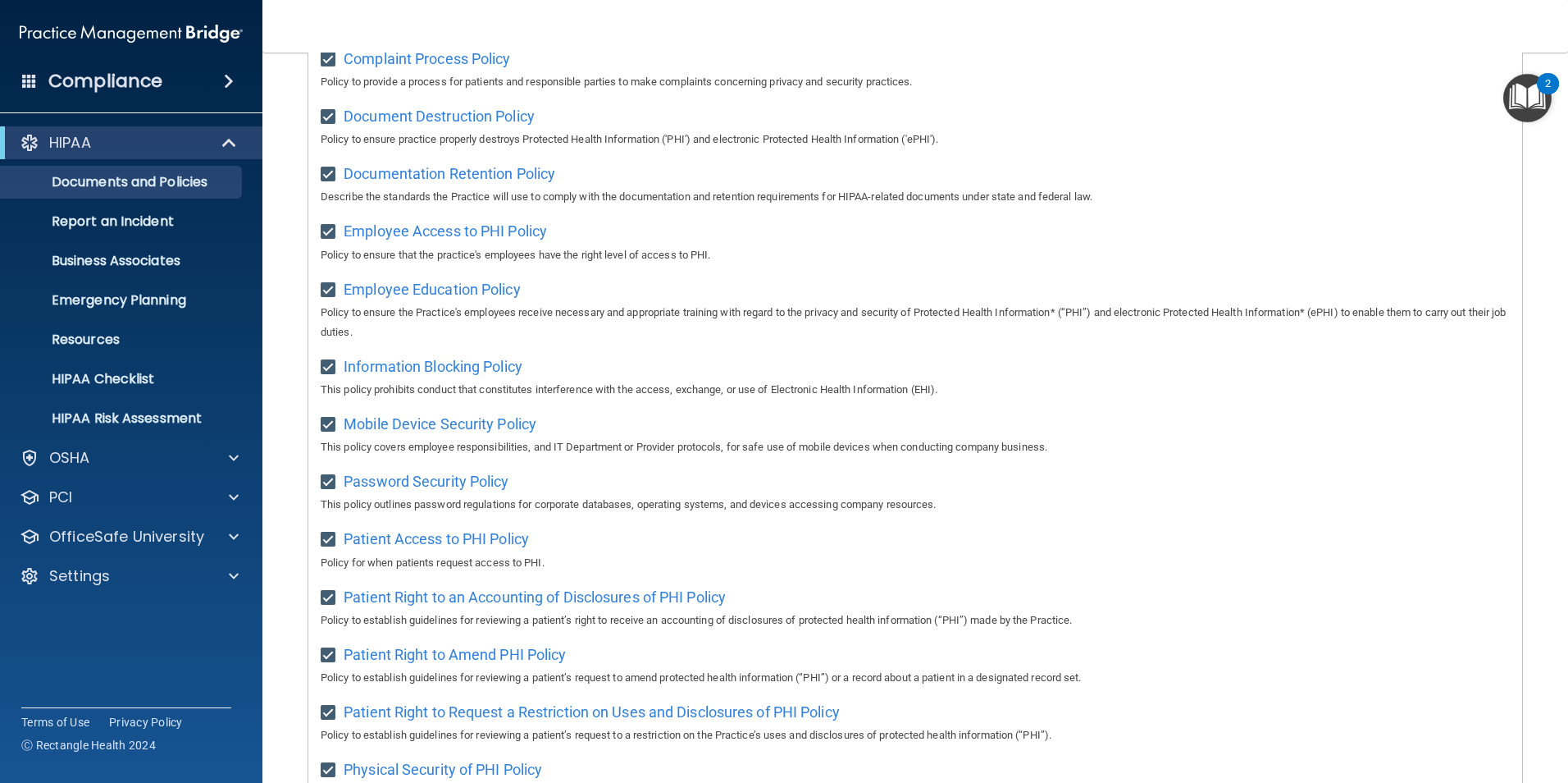
scroll to position [0, 0]
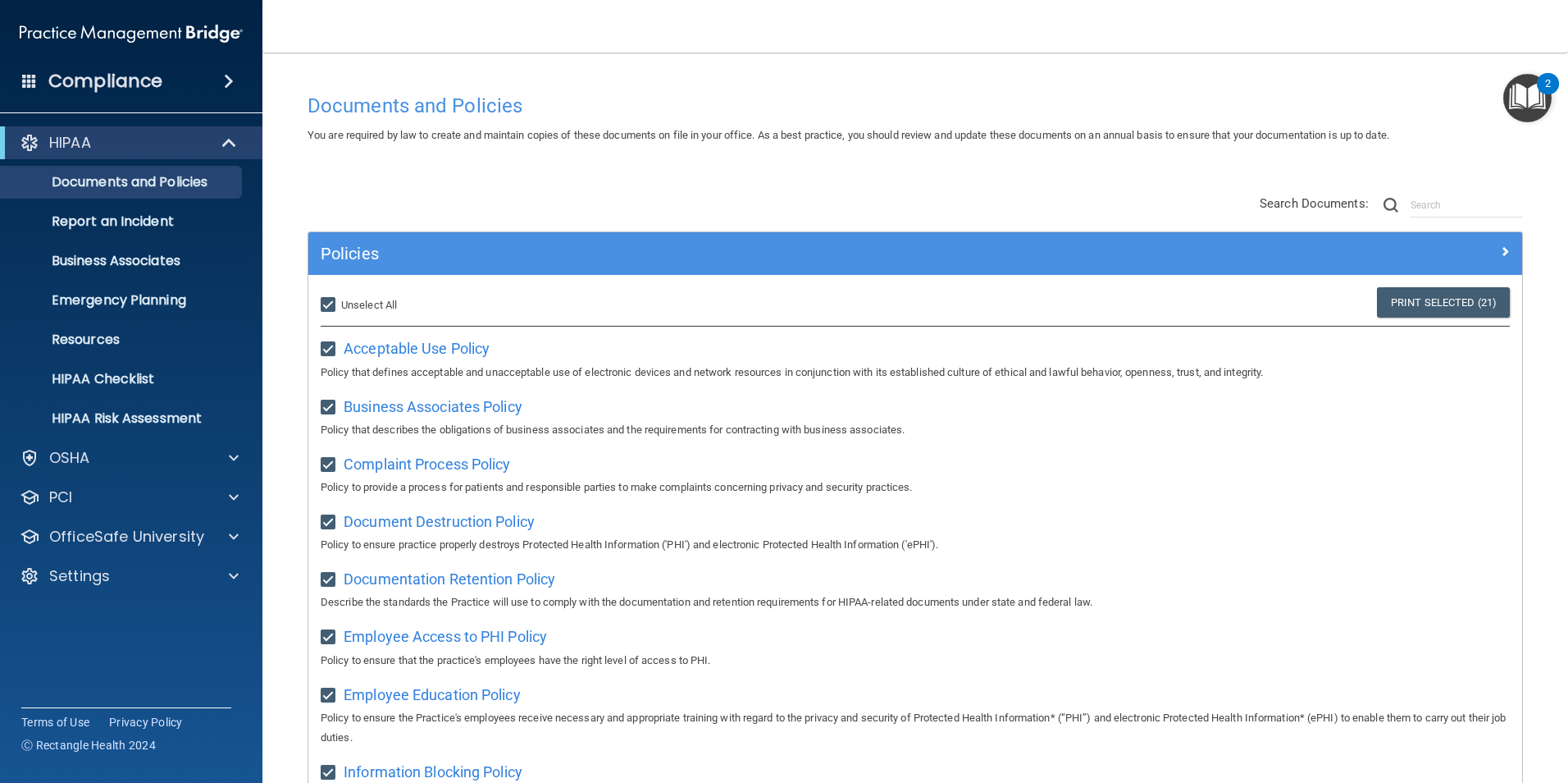
click at [313, 305] on div "Select All (Unselect 21) Unselect All" at bounding box center [510, 305] width 405 height 36
click at [326, 301] on input "Select All (Unselect 21) Unselect All" at bounding box center [330, 305] width 19 height 13
checkbox input "false"
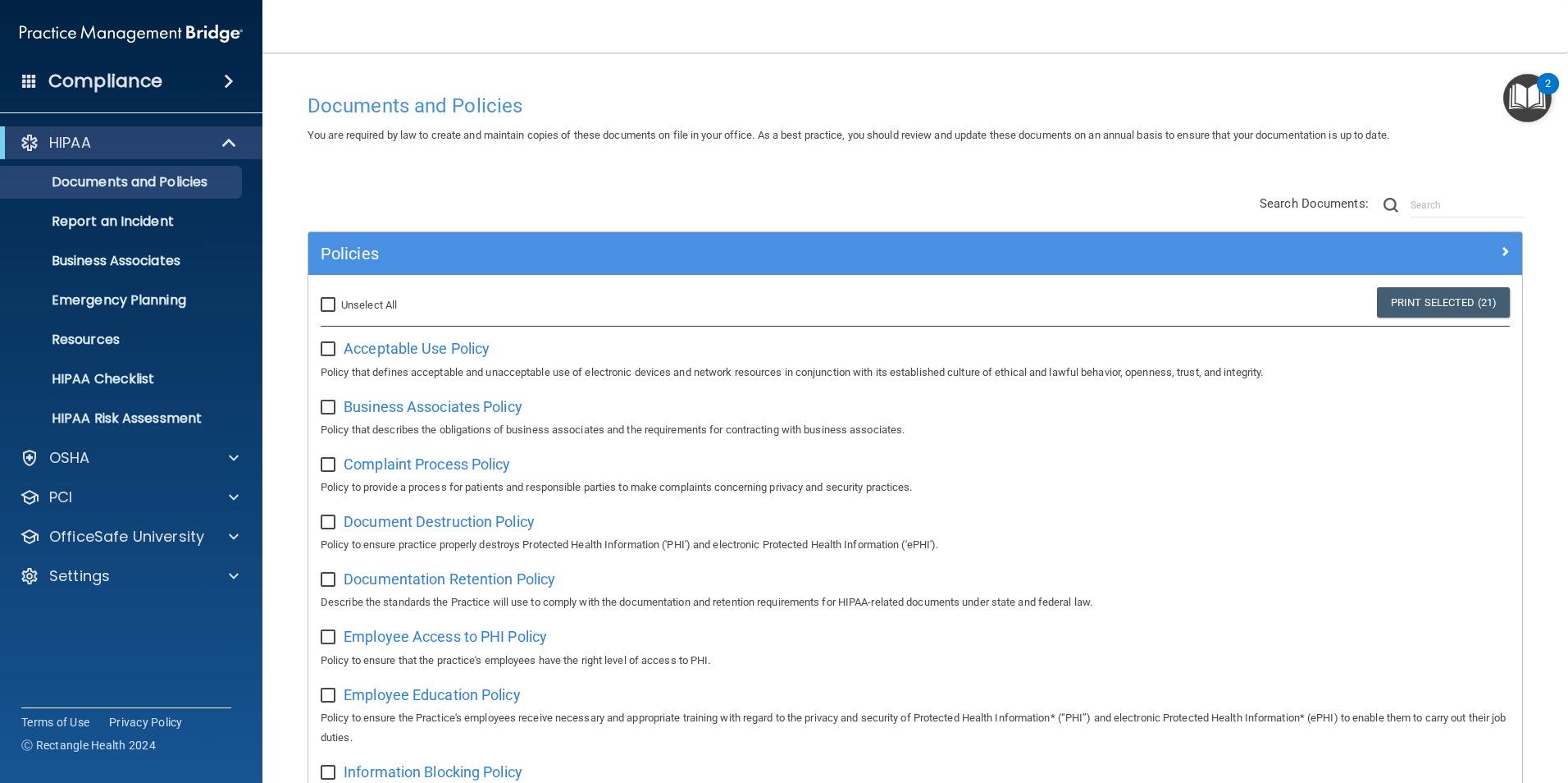
checkbox input "false"
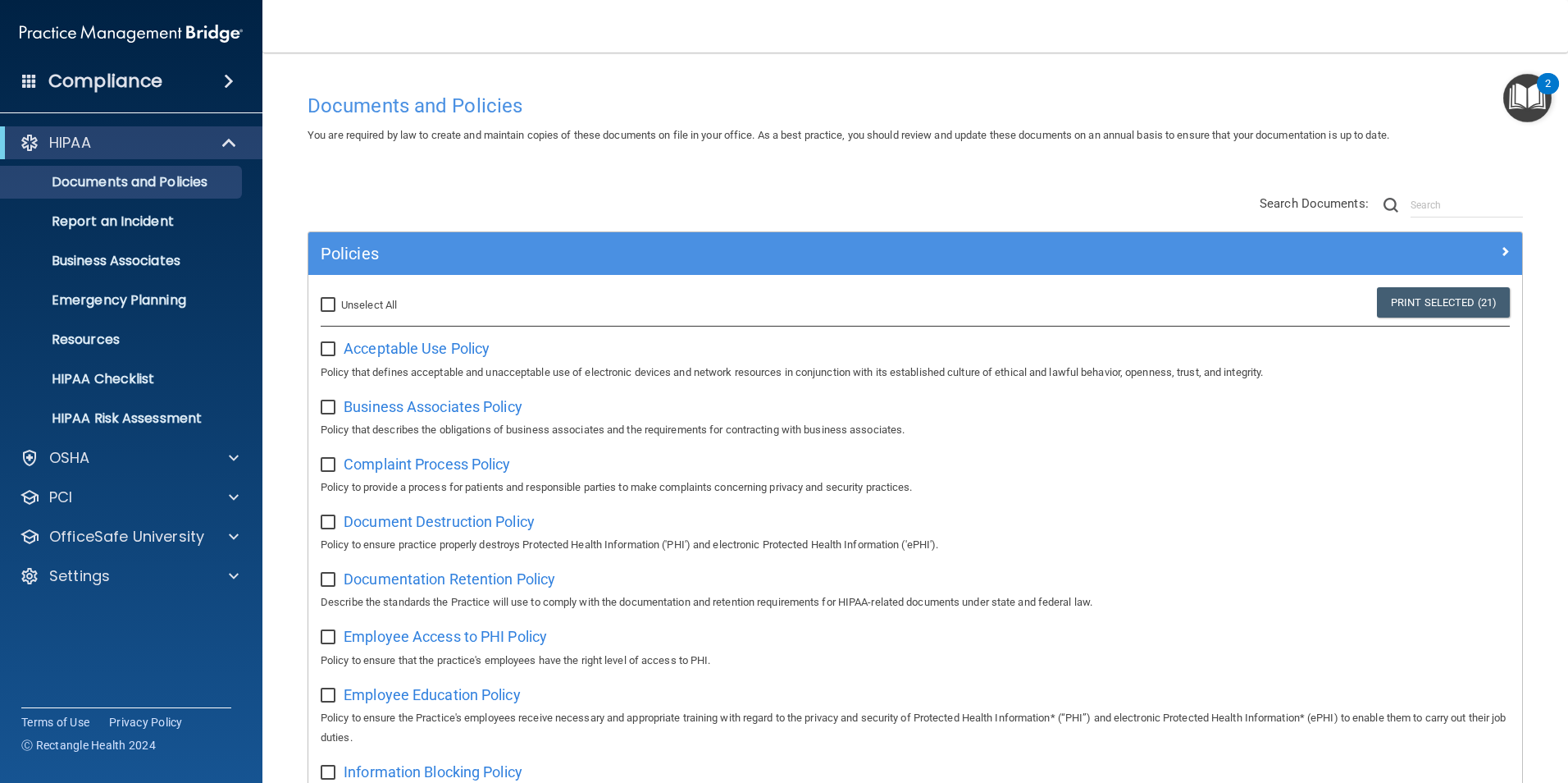
checkbox input "false"
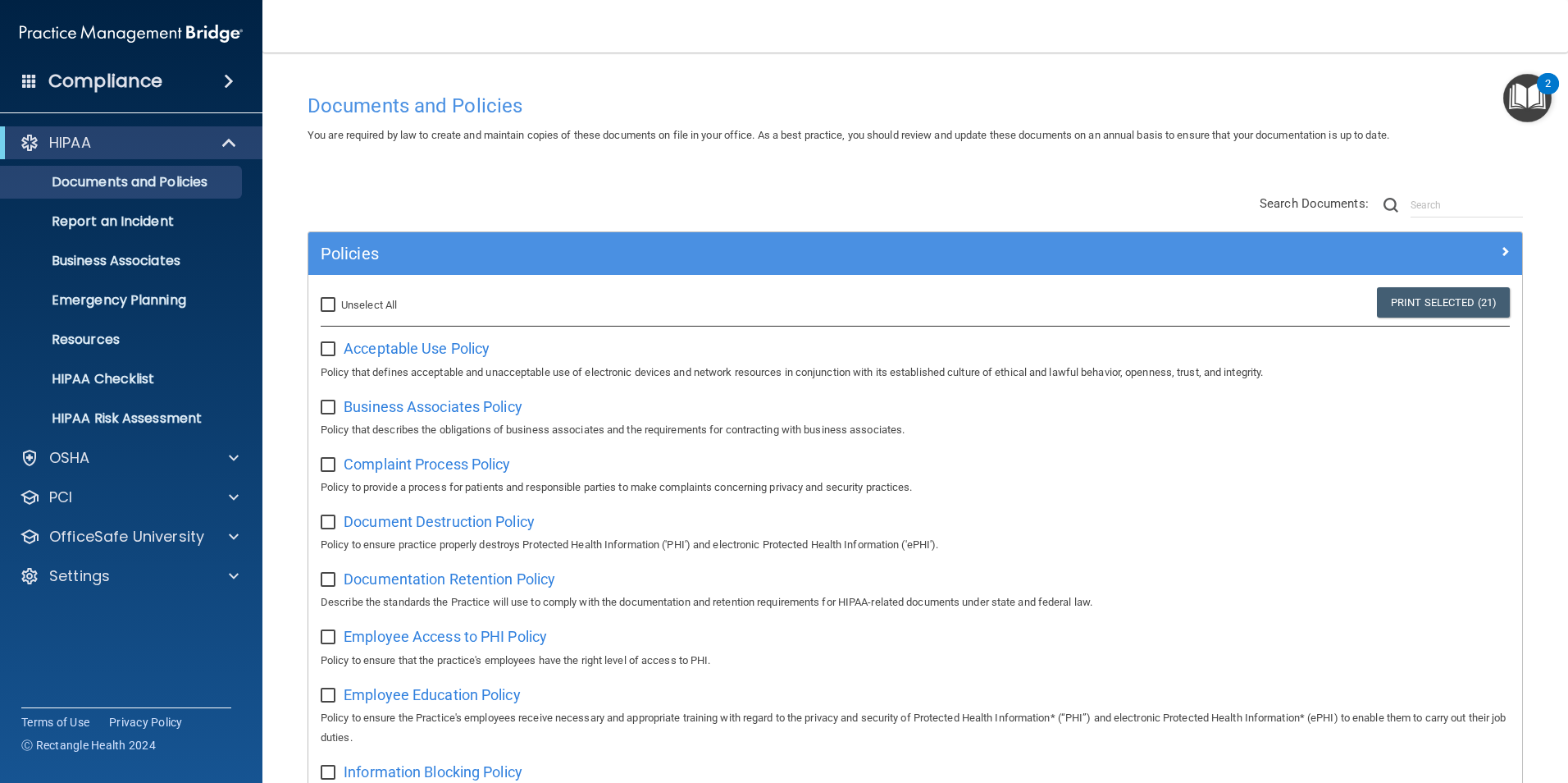
checkbox input "false"
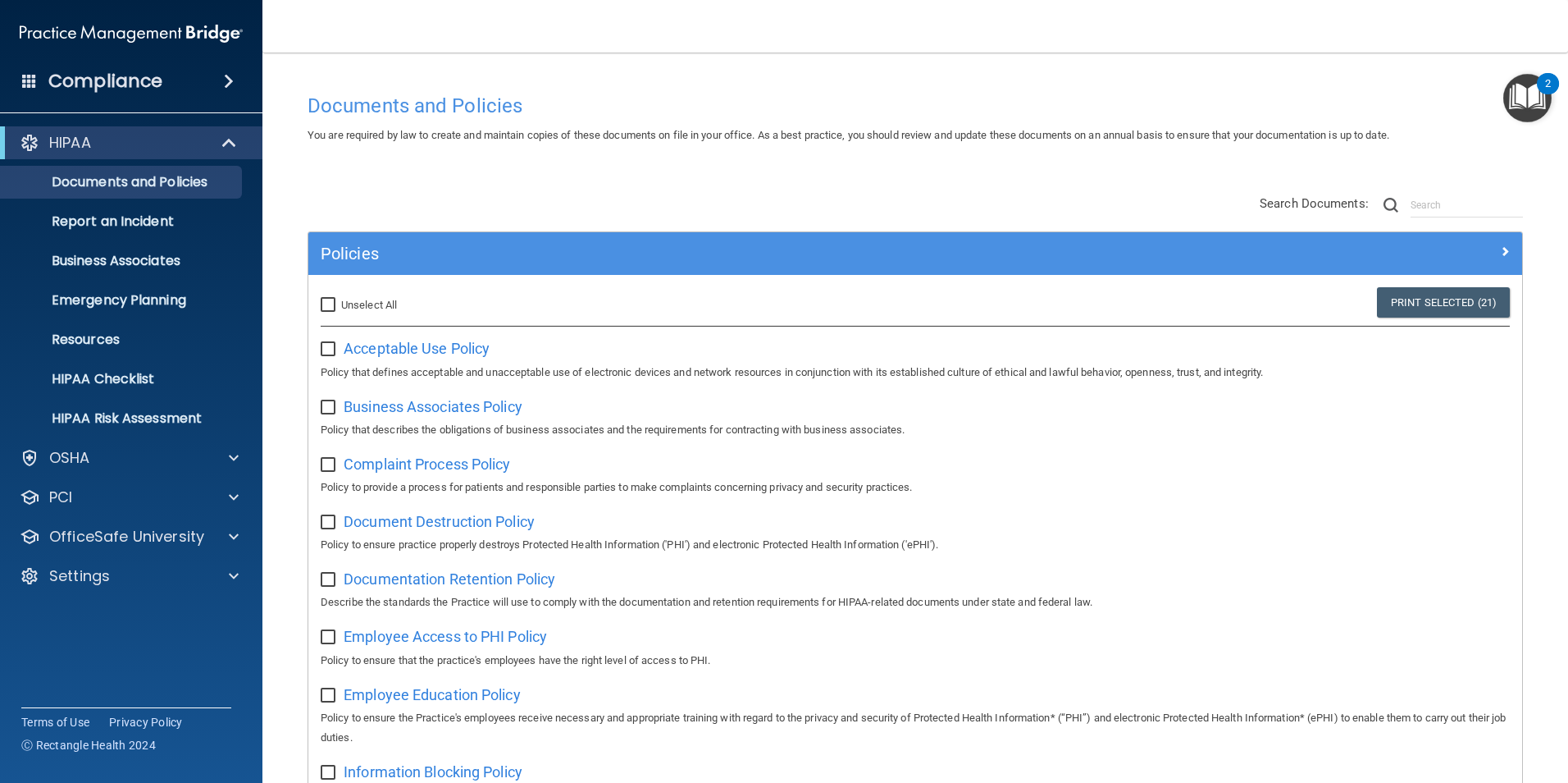
checkbox input "false"
click at [157, 470] on div "OSHA" at bounding box center [132, 458] width 263 height 33
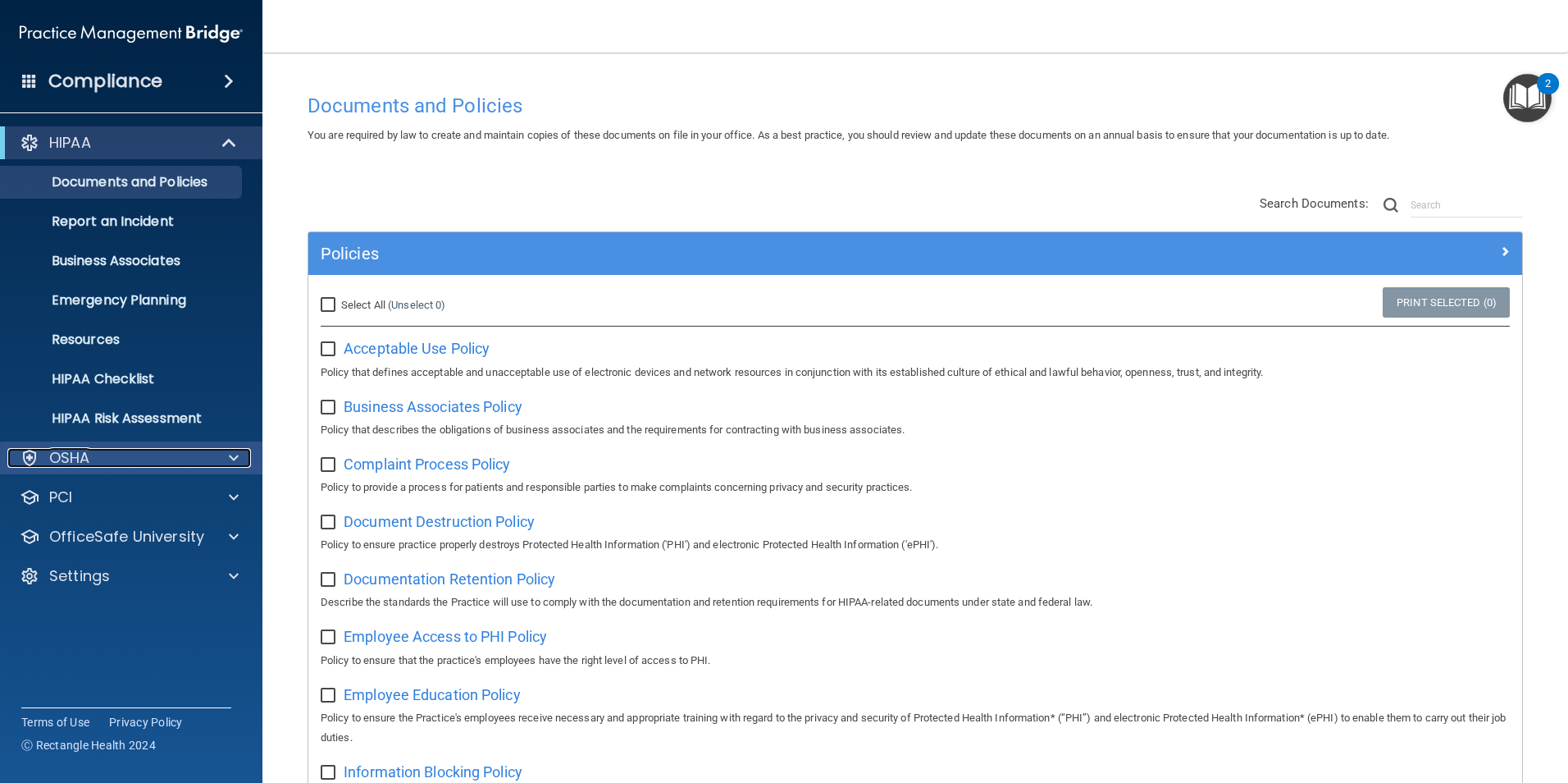
click at [233, 456] on span at bounding box center [233, 458] width 9 height 20
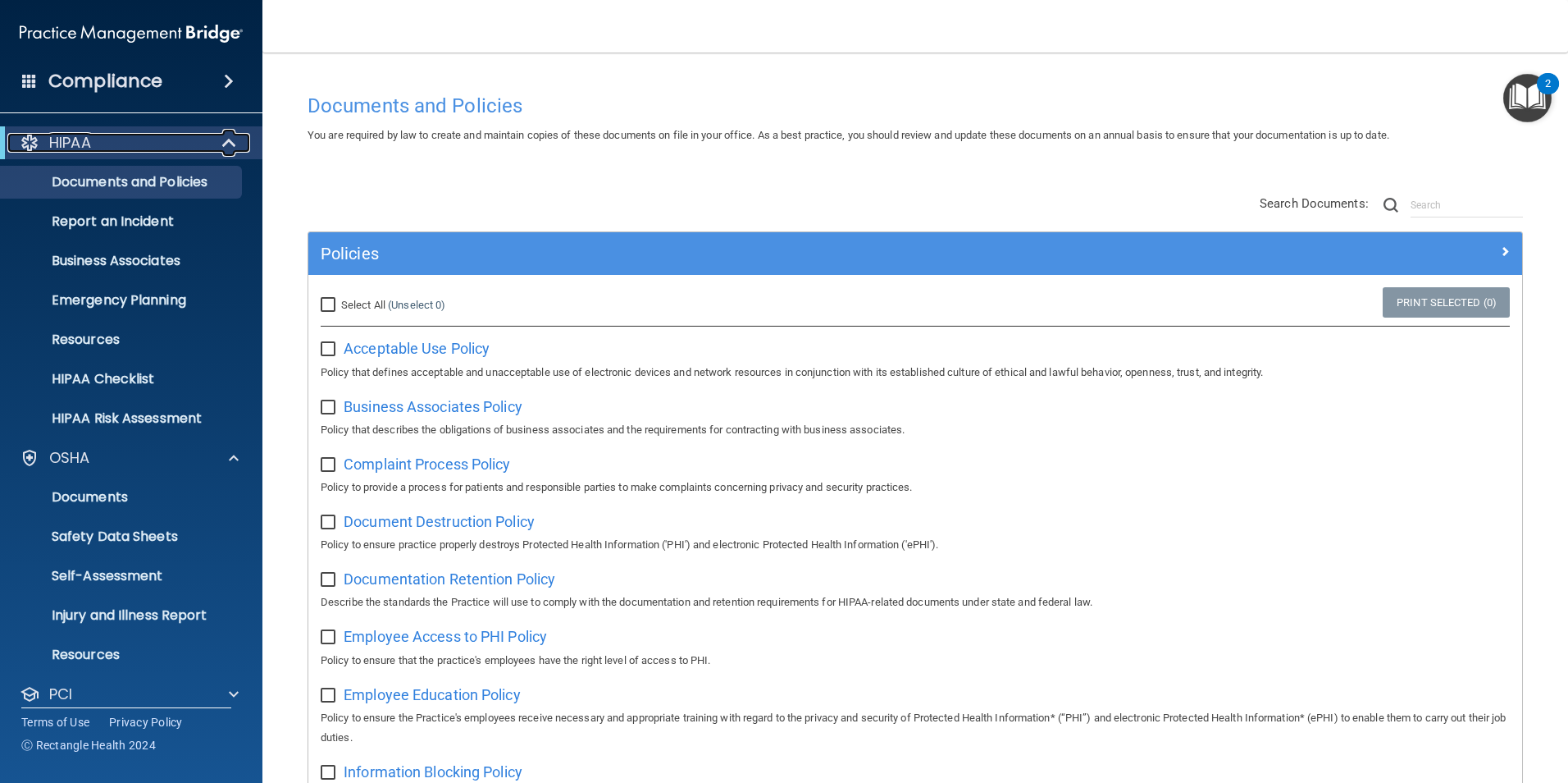
click at [225, 137] on span at bounding box center [230, 142] width 14 height 20
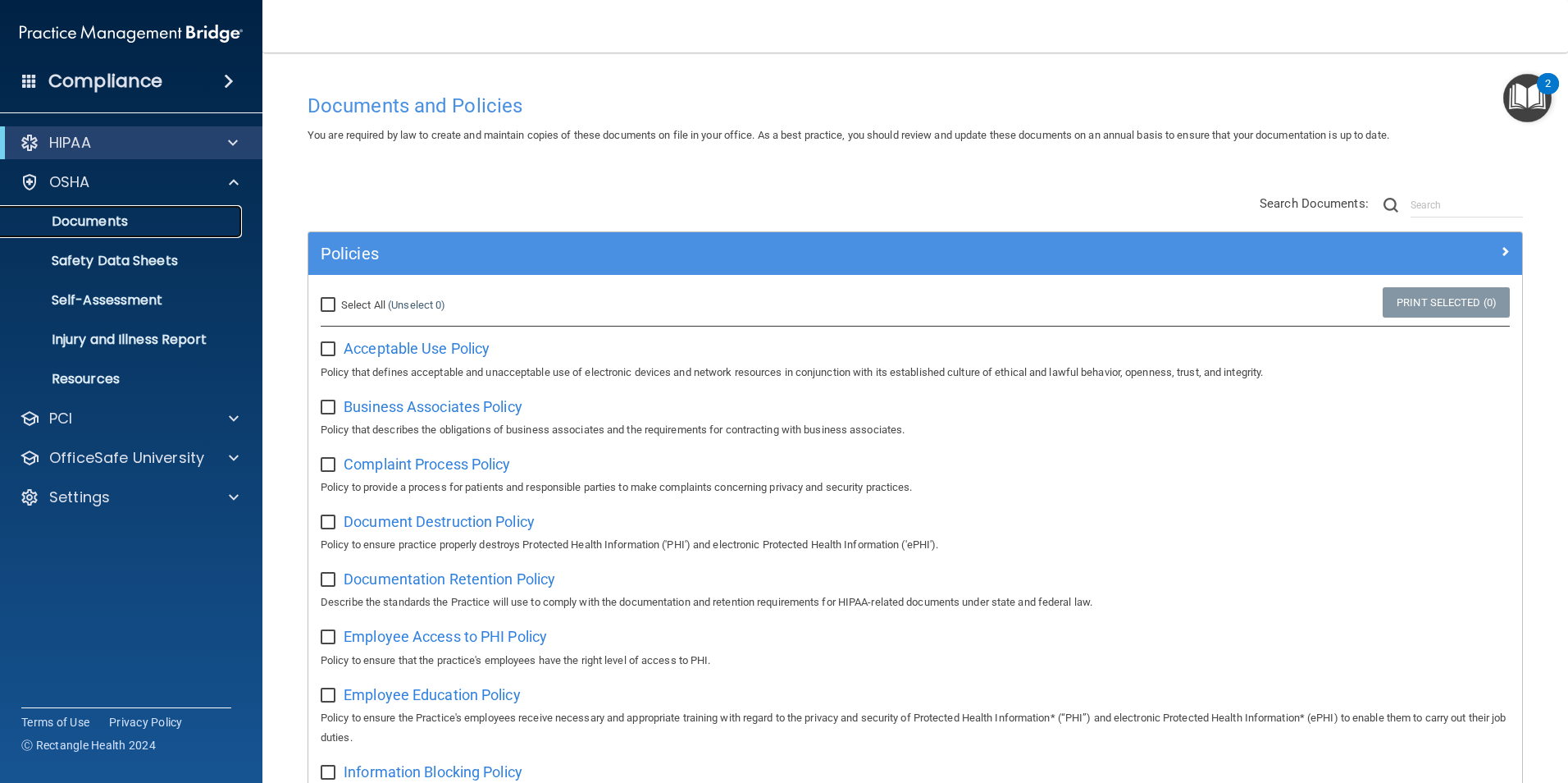
click at [95, 216] on p "Documents" at bounding box center [122, 221] width 224 height 16
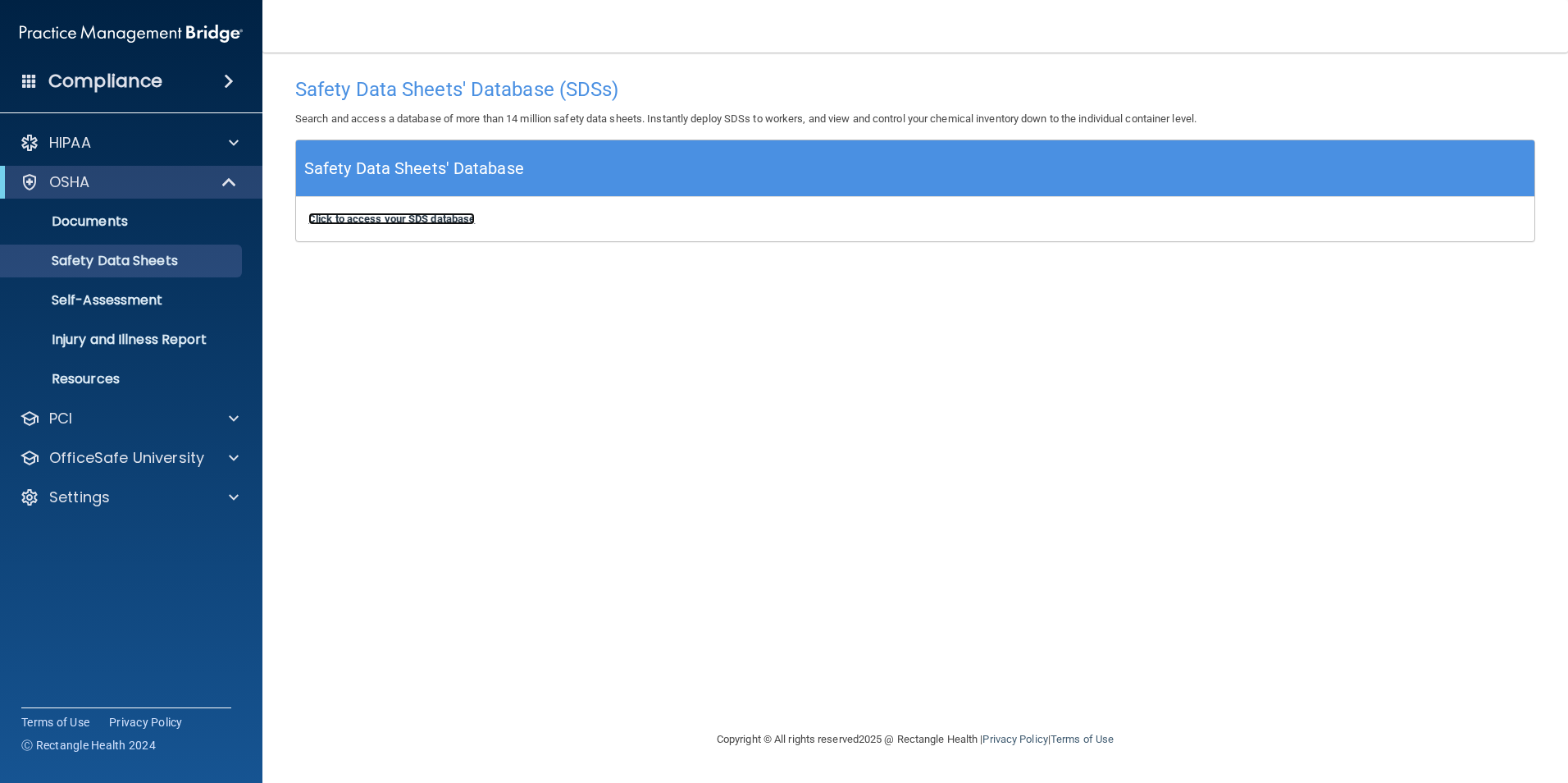
click at [381, 223] on b "Click to access your SDS database" at bounding box center [391, 218] width 167 height 12
click at [134, 303] on p "Self-Assessment" at bounding box center [122, 300] width 224 height 16
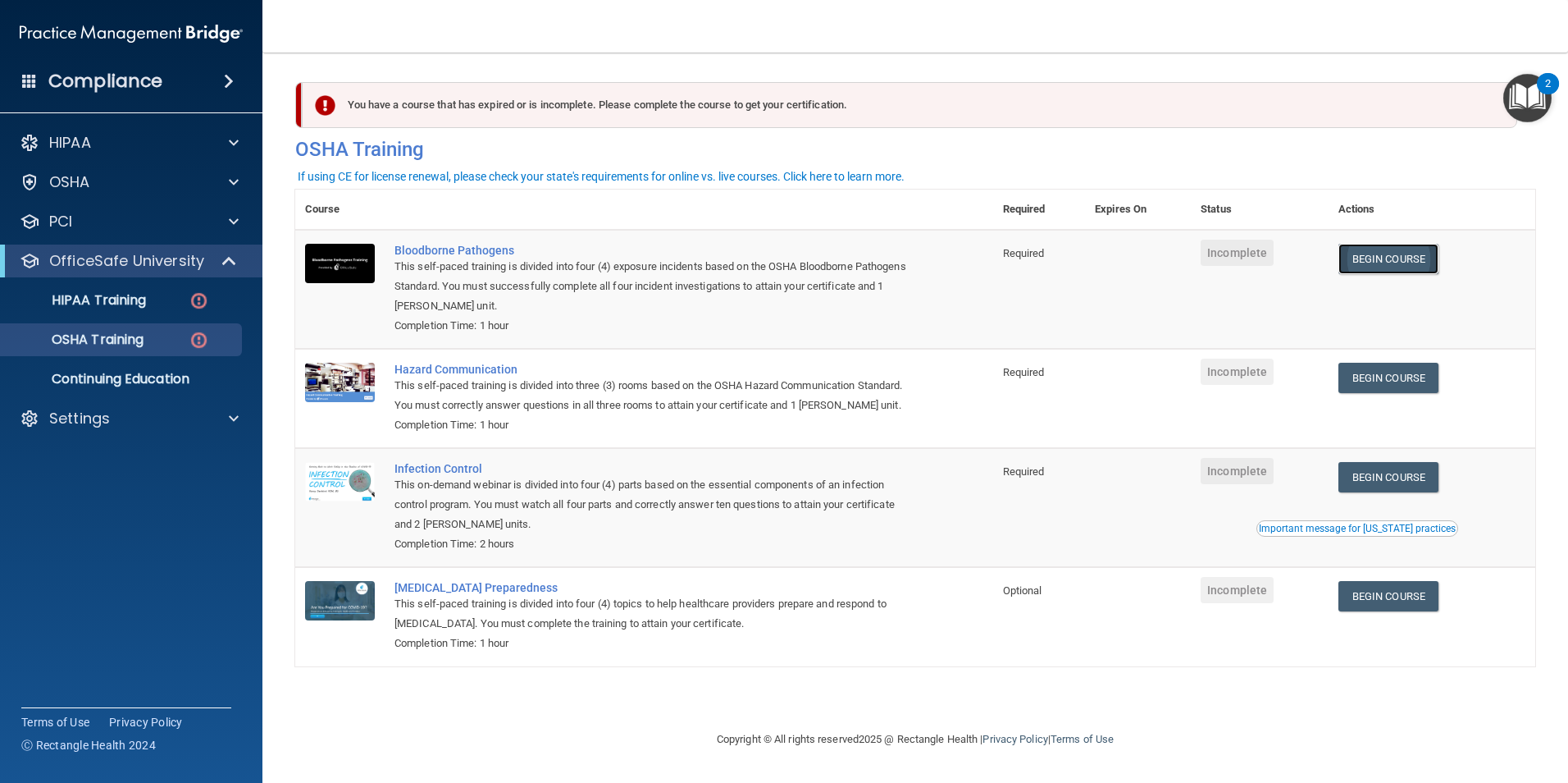
click at [1424, 266] on link "Begin Course" at bounding box center [1388, 259] width 100 height 30
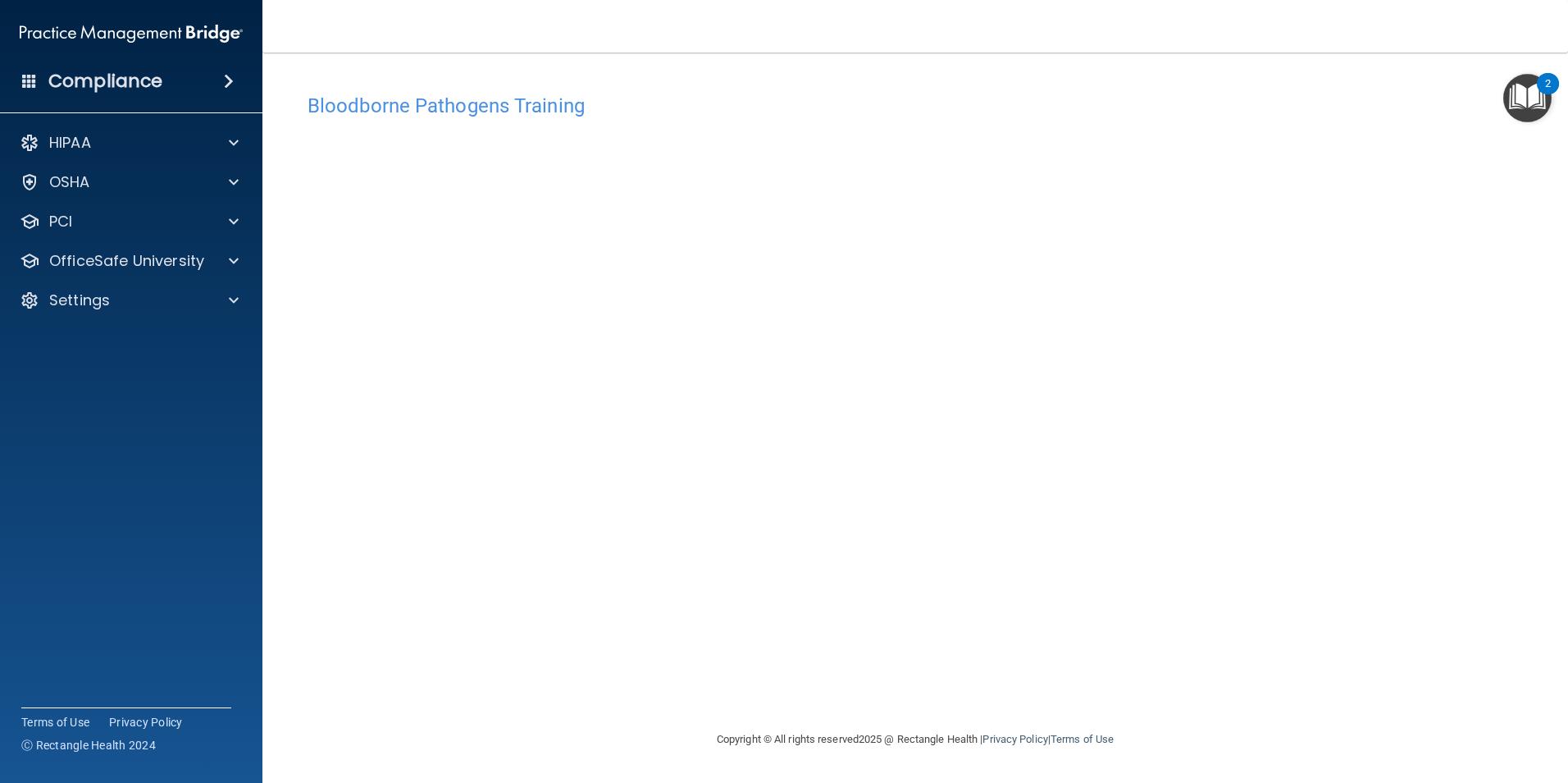
click at [148, 72] on h4 "Compliance" at bounding box center [105, 82] width 114 height 23
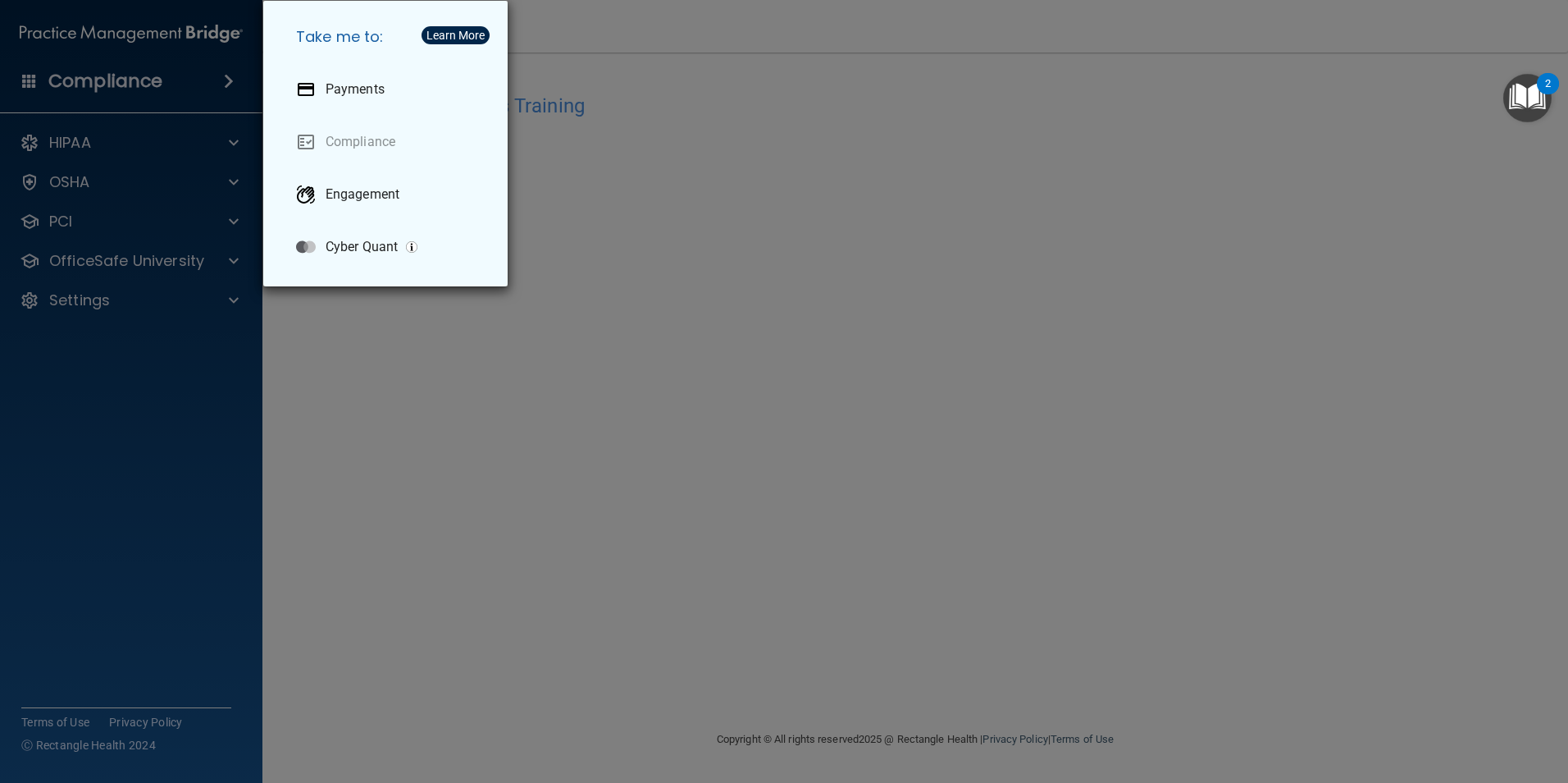
click at [350, 399] on div "Take me to: Payments Compliance Engagement Cyber Quant" at bounding box center [784, 392] width 1568 height 783
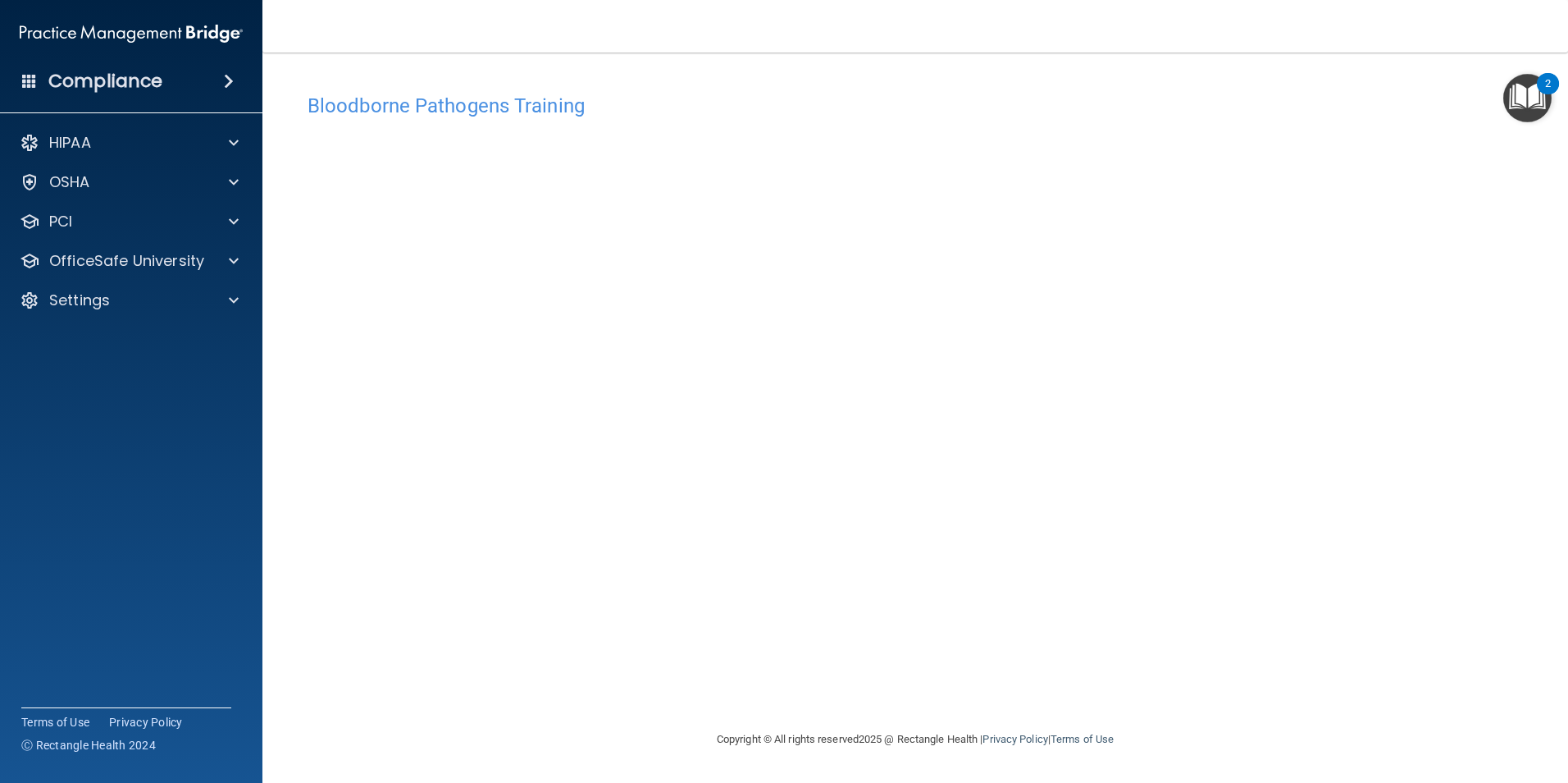
click at [1262, 634] on div "Bloodborne Pathogens Training This course doesn’t expire until . Are you sure y…" at bounding box center [915, 407] width 1240 height 644
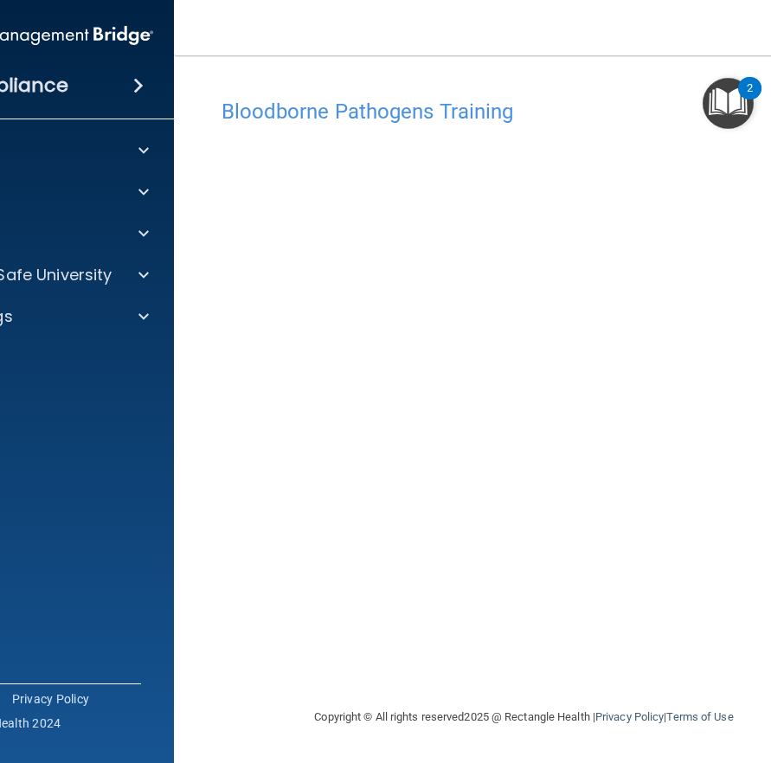
click at [543, 81] on div "Bloodborne Pathogens Training This course doesn’t expire until . Are you sure y…" at bounding box center [525, 381] width 632 height 617
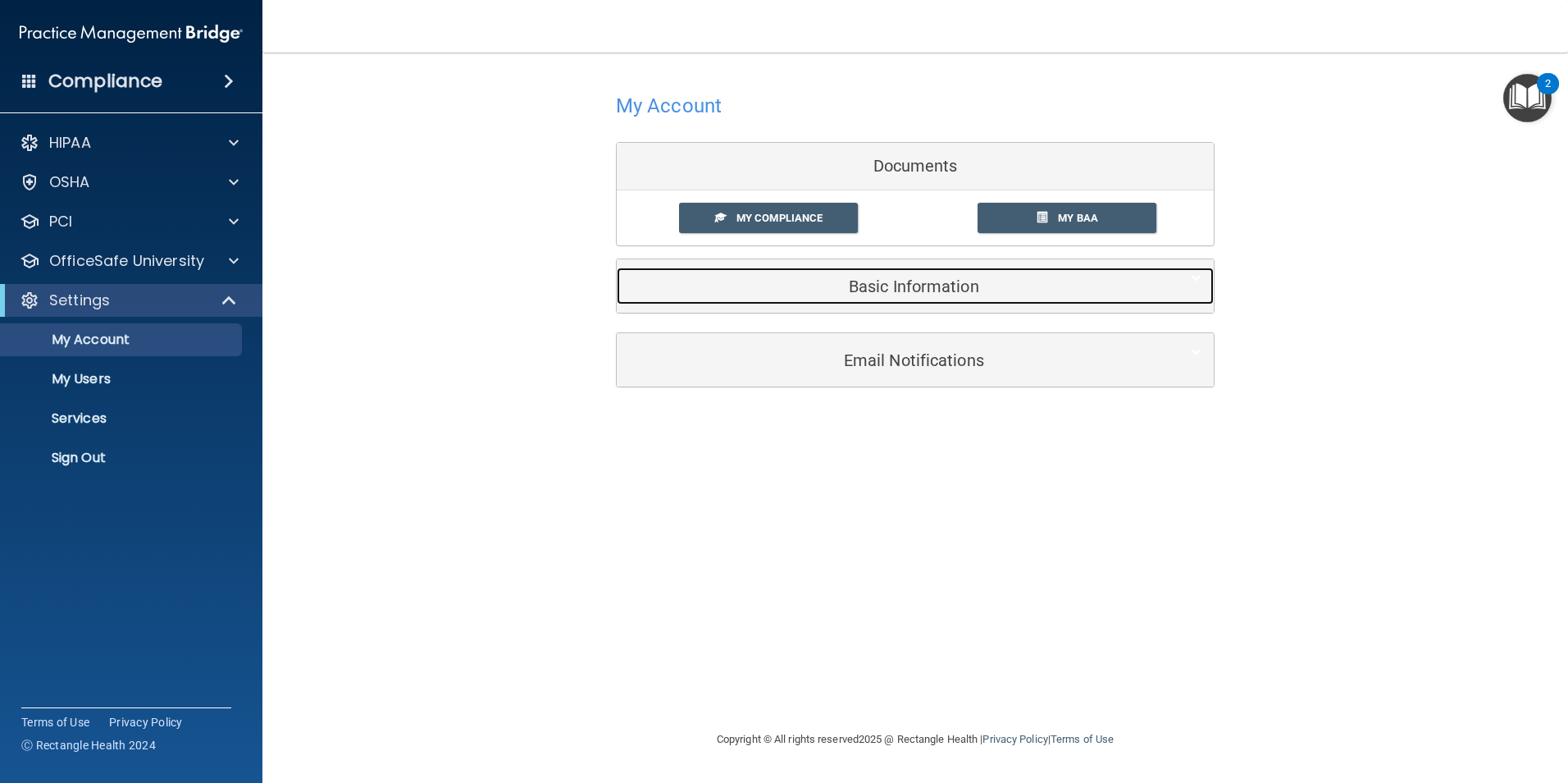
click at [935, 297] on div "Basic Information" at bounding box center [890, 285] width 547 height 37
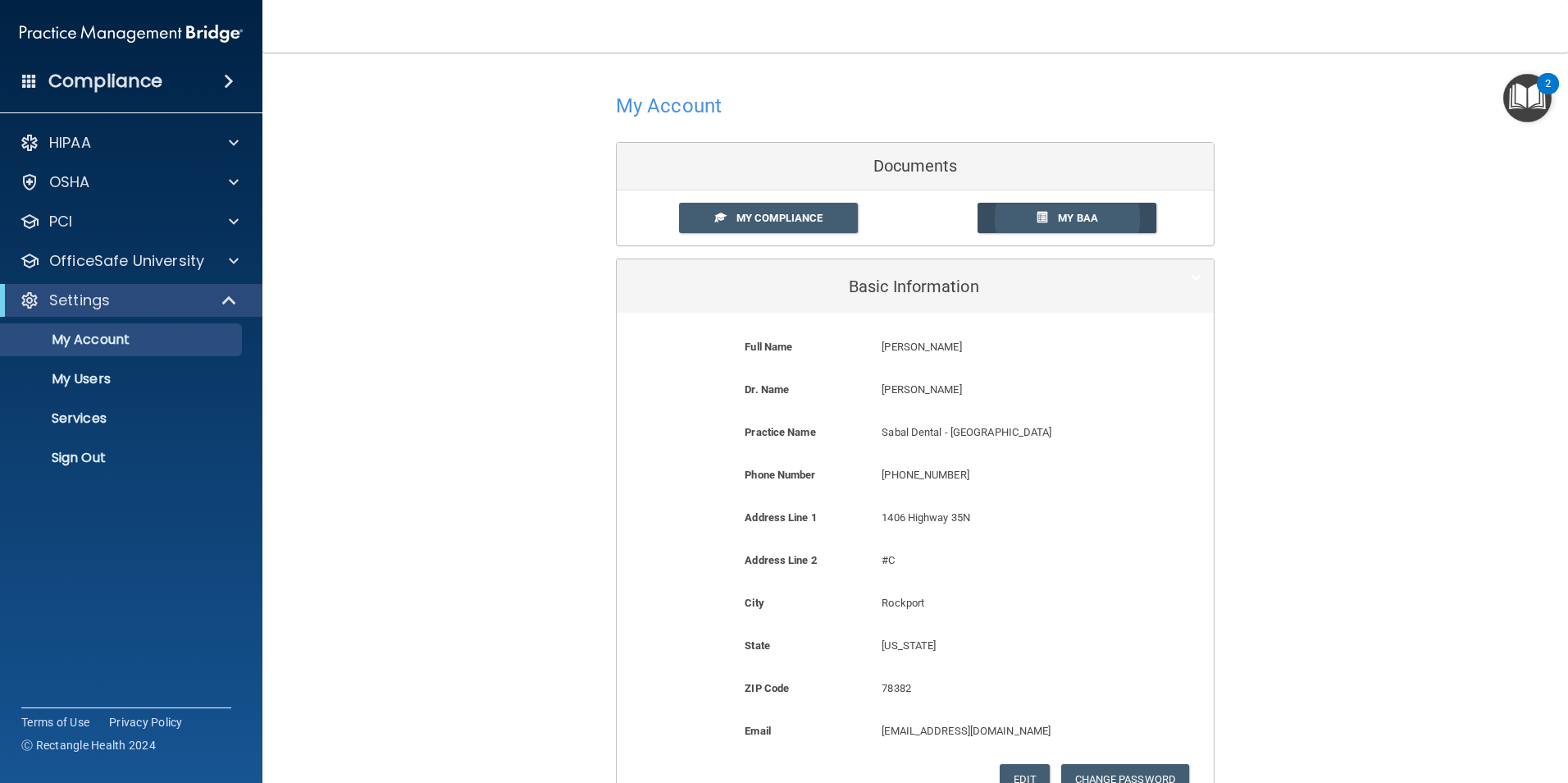
click at [1106, 212] on link "My BAA" at bounding box center [1068, 218] width 180 height 30
click at [729, 216] on link "My Compliance" at bounding box center [769, 218] width 180 height 30
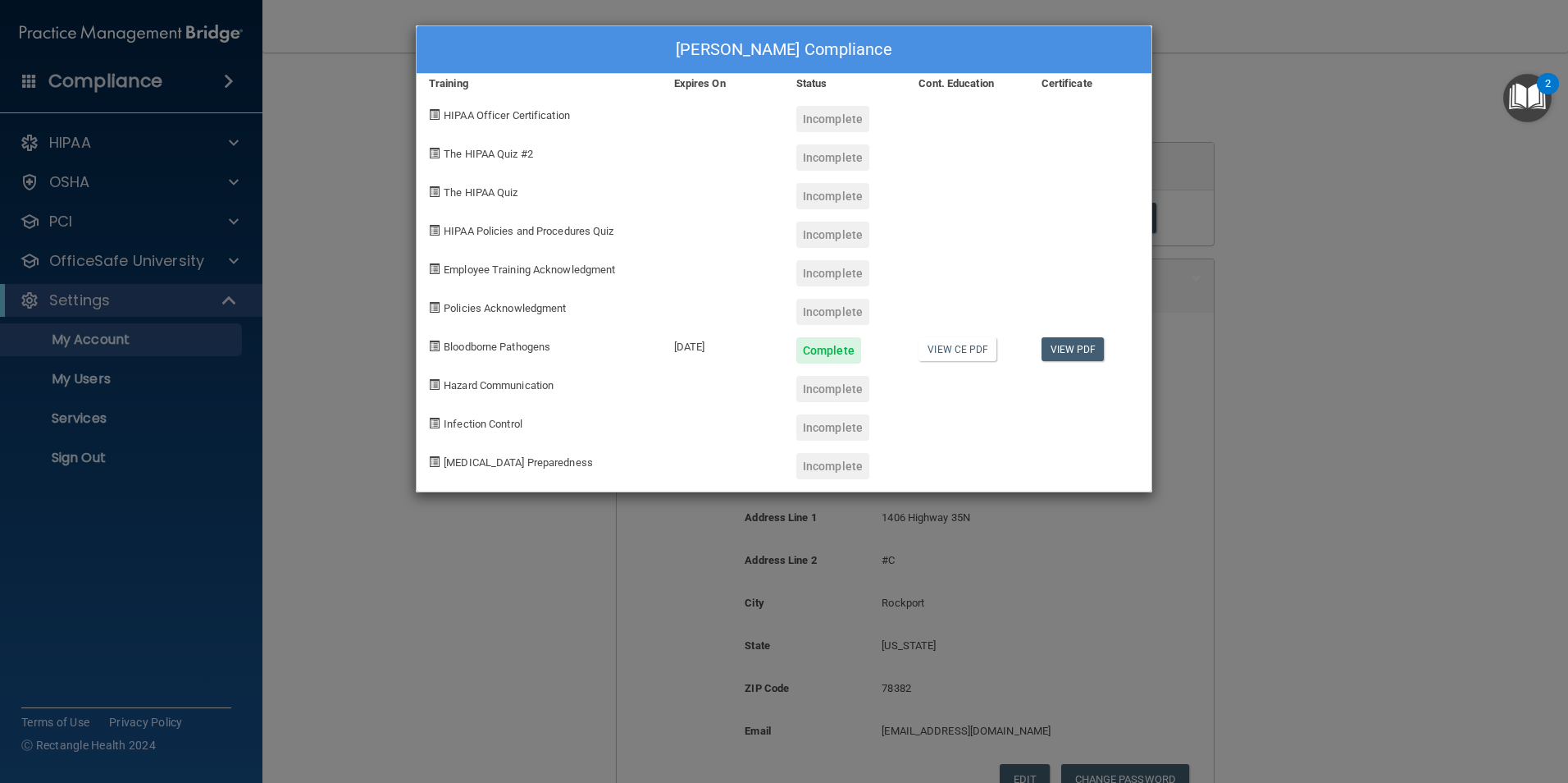
click at [832, 429] on div "Incomplete" at bounding box center [832, 428] width 73 height 27
click at [846, 276] on div "Incomplete" at bounding box center [832, 273] width 73 height 27
click at [586, 282] on div "Employee Training Acknowledgment" at bounding box center [539, 266] width 245 height 39
click at [596, 266] on span "Employee Training Acknowledgment" at bounding box center [529, 269] width 171 height 12
click at [528, 269] on span "Employee Training Acknowledgment" at bounding box center [529, 269] width 171 height 12
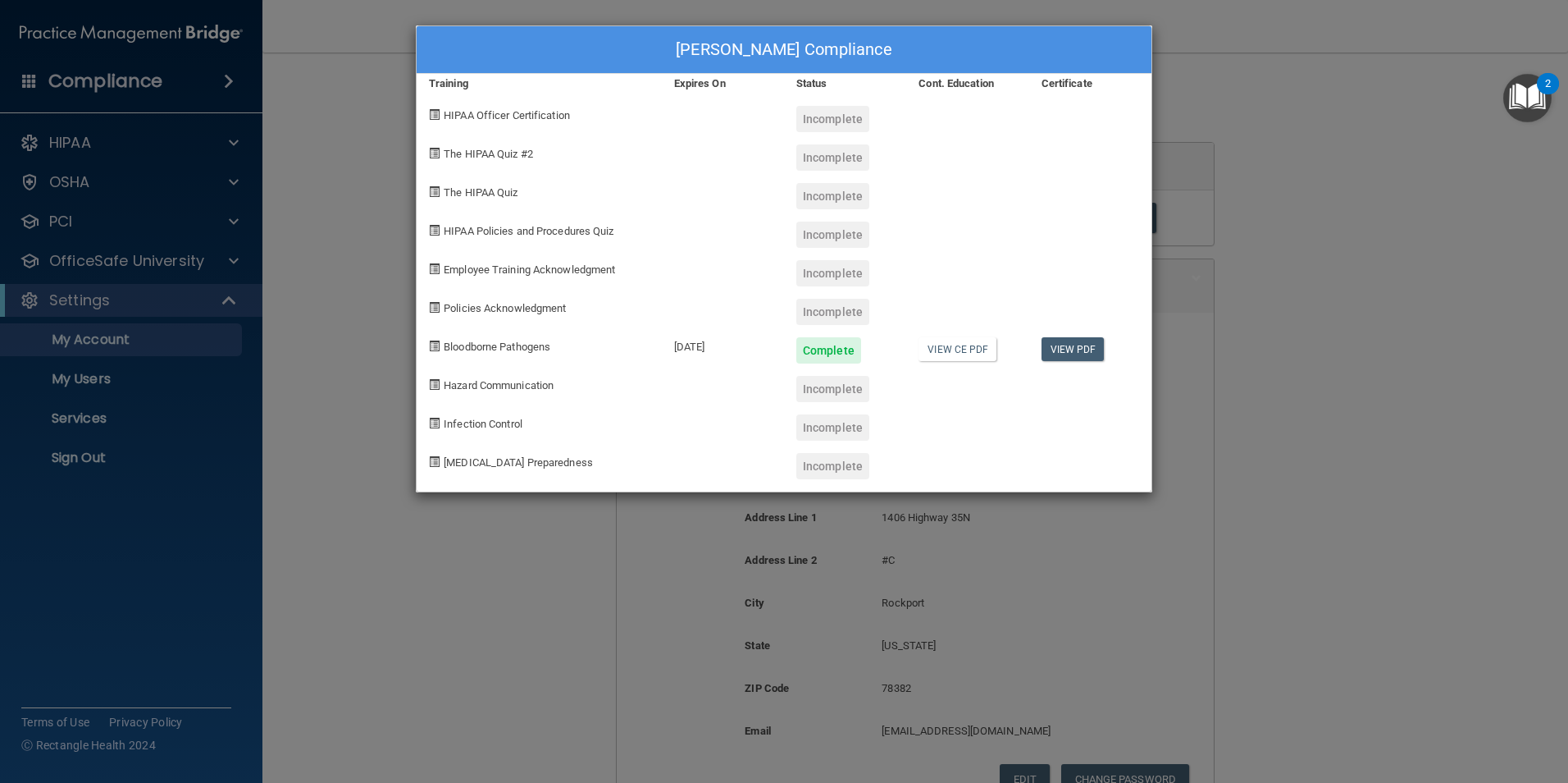
click at [526, 271] on span "Employee Training Acknowledgment" at bounding box center [529, 269] width 171 height 12
click at [521, 278] on div "Employee Training Acknowledgment" at bounding box center [539, 266] width 245 height 39
drag, startPoint x: 463, startPoint y: 401, endPoint x: 463, endPoint y: 429, distance: 28.0
click at [463, 429] on div "[PERSON_NAME] Compliance Training Expires On Status Cont. Education Certificate…" at bounding box center [784, 259] width 736 height 466
drag, startPoint x: 463, startPoint y: 429, endPoint x: 532, endPoint y: 424, distance: 69.2
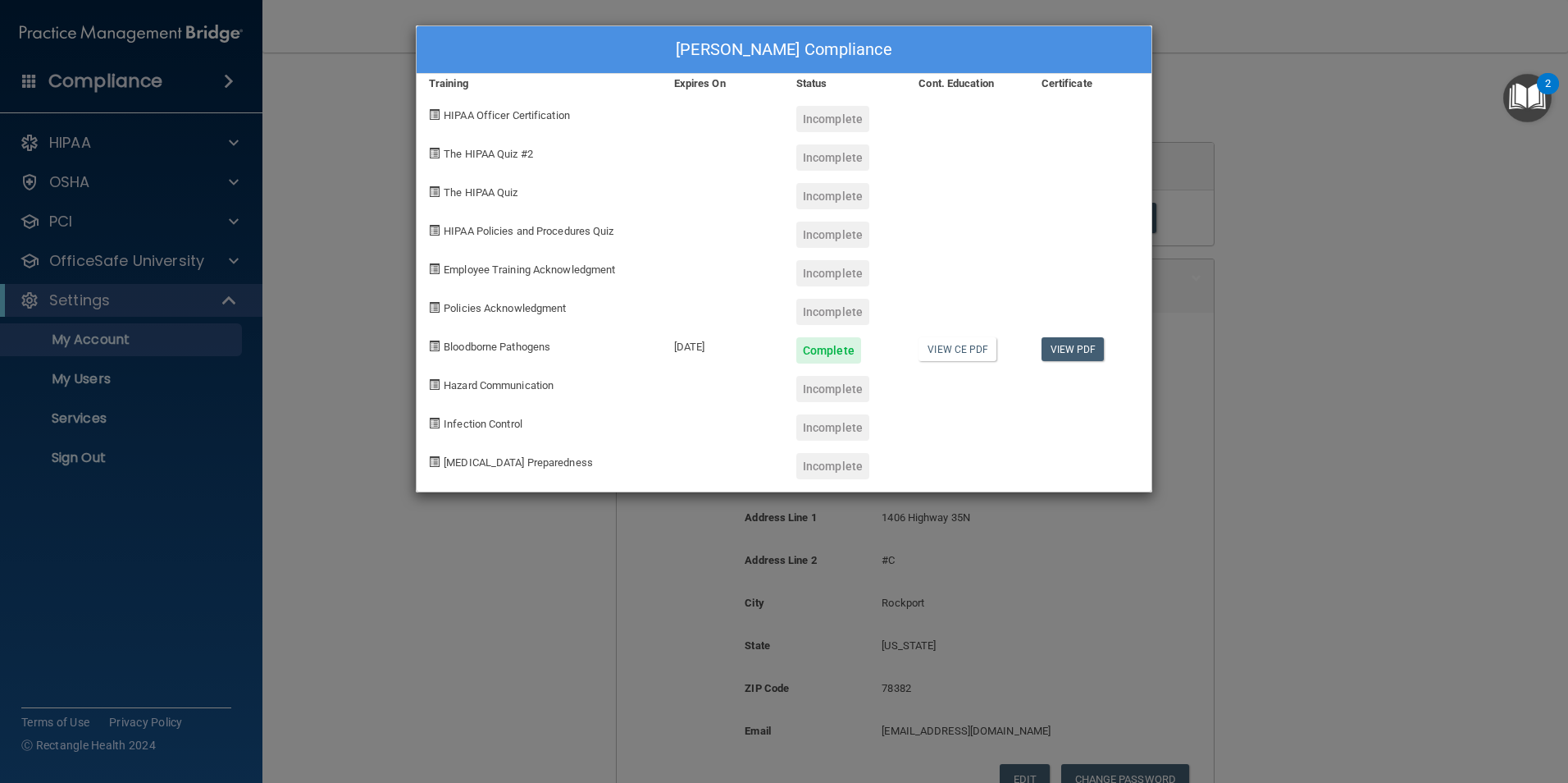
click at [532, 424] on div "Infection Control" at bounding box center [539, 421] width 245 height 39
click at [451, 332] on div "Bloodborne Pathogens" at bounding box center [539, 344] width 245 height 39
click at [444, 343] on span "Bloodborne Pathogens" at bounding box center [496, 346] width 107 height 12
click at [872, 278] on div "Incomplete" at bounding box center [844, 266] width 122 height 39
drag, startPoint x: 833, startPoint y: 301, endPoint x: 851, endPoint y: 303, distance: 18.1
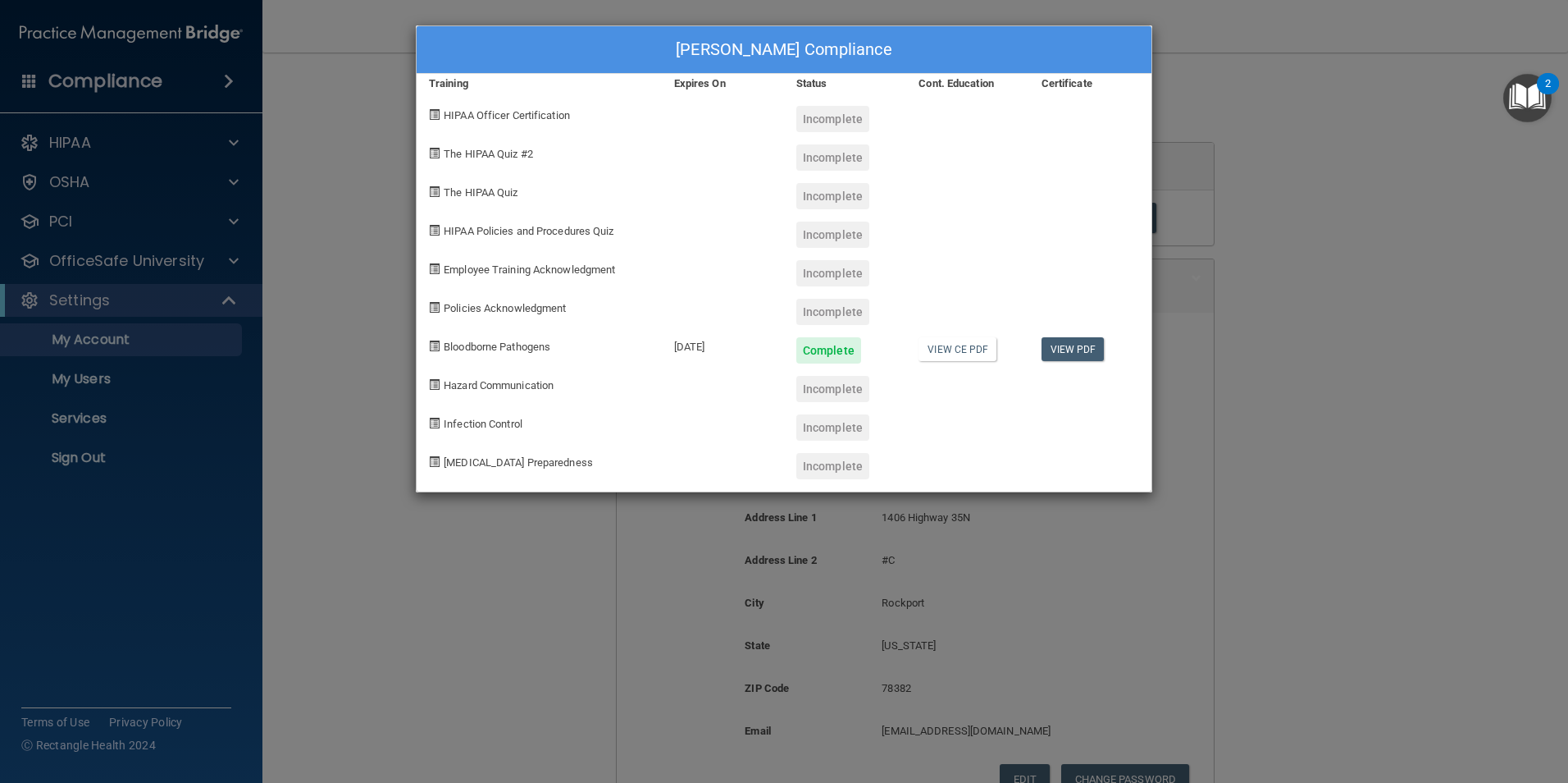
click at [840, 301] on div "Incomplete" at bounding box center [832, 312] width 73 height 27
click at [851, 303] on div "Incomplete" at bounding box center [832, 312] width 73 height 27
drag, startPoint x: 851, startPoint y: 303, endPoint x: 967, endPoint y: 251, distance: 127.1
click at [967, 251] on div at bounding box center [966, 266] width 122 height 39
click at [967, 224] on div at bounding box center [966, 228] width 122 height 39
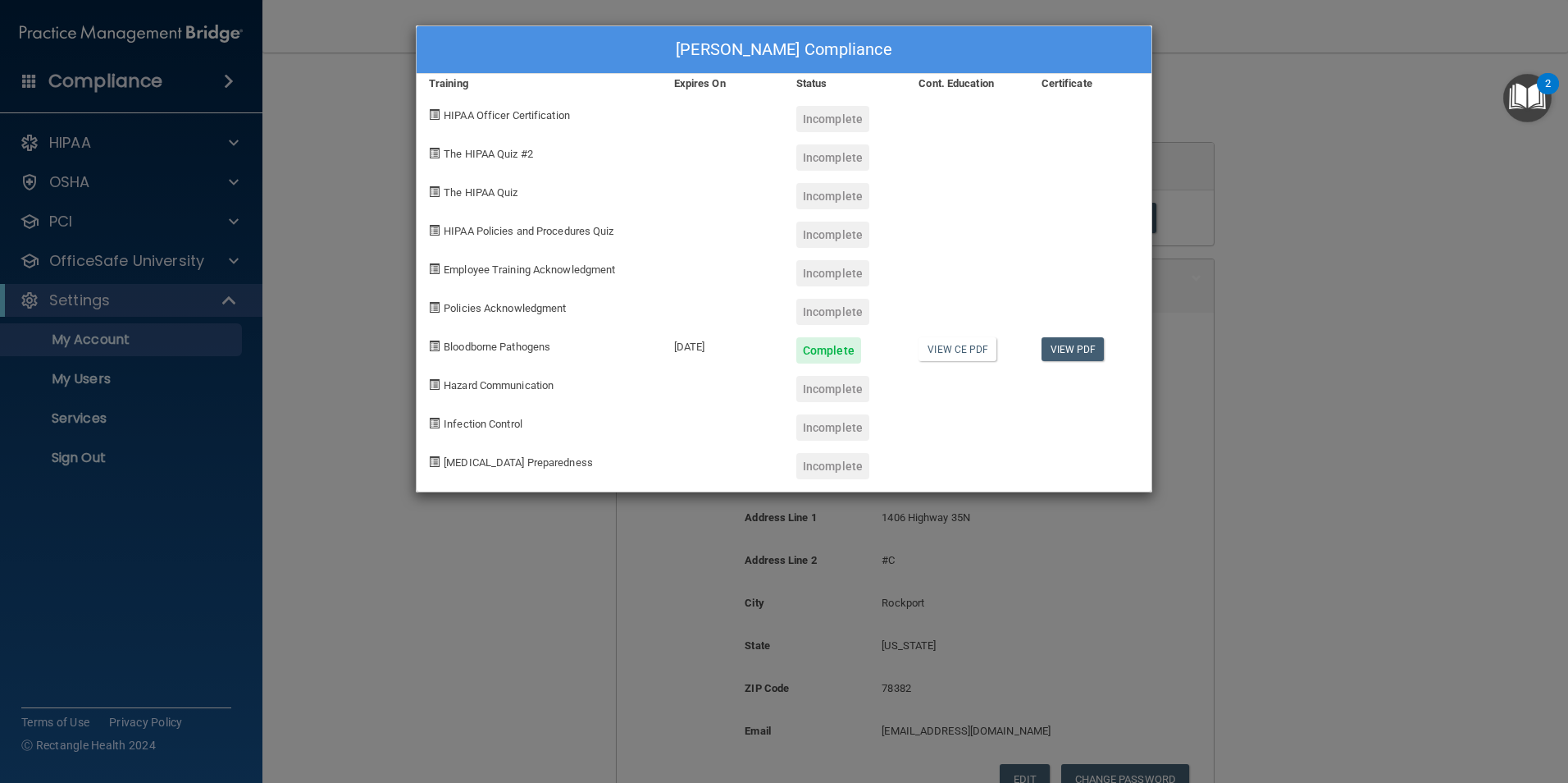
click at [605, 180] on div "The HIPAA Quiz" at bounding box center [539, 190] width 245 height 39
click at [1293, 283] on div "[PERSON_NAME] Compliance Training Expires On Status Cont. Education Certificate…" at bounding box center [784, 392] width 1568 height 783
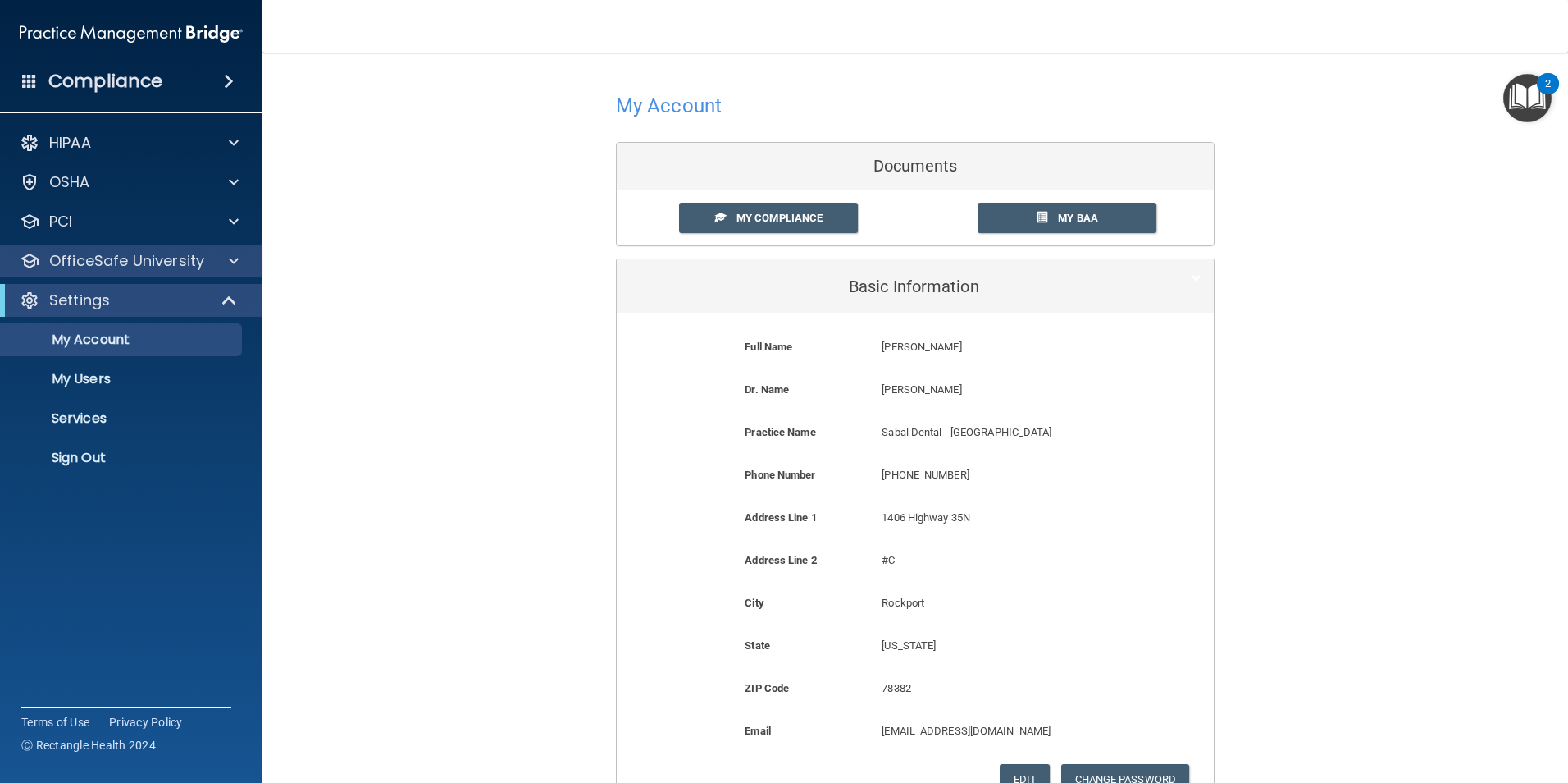
click at [186, 275] on div "OfficeSafe University" at bounding box center [132, 261] width 263 height 33
click at [221, 262] on div at bounding box center [230, 261] width 41 height 20
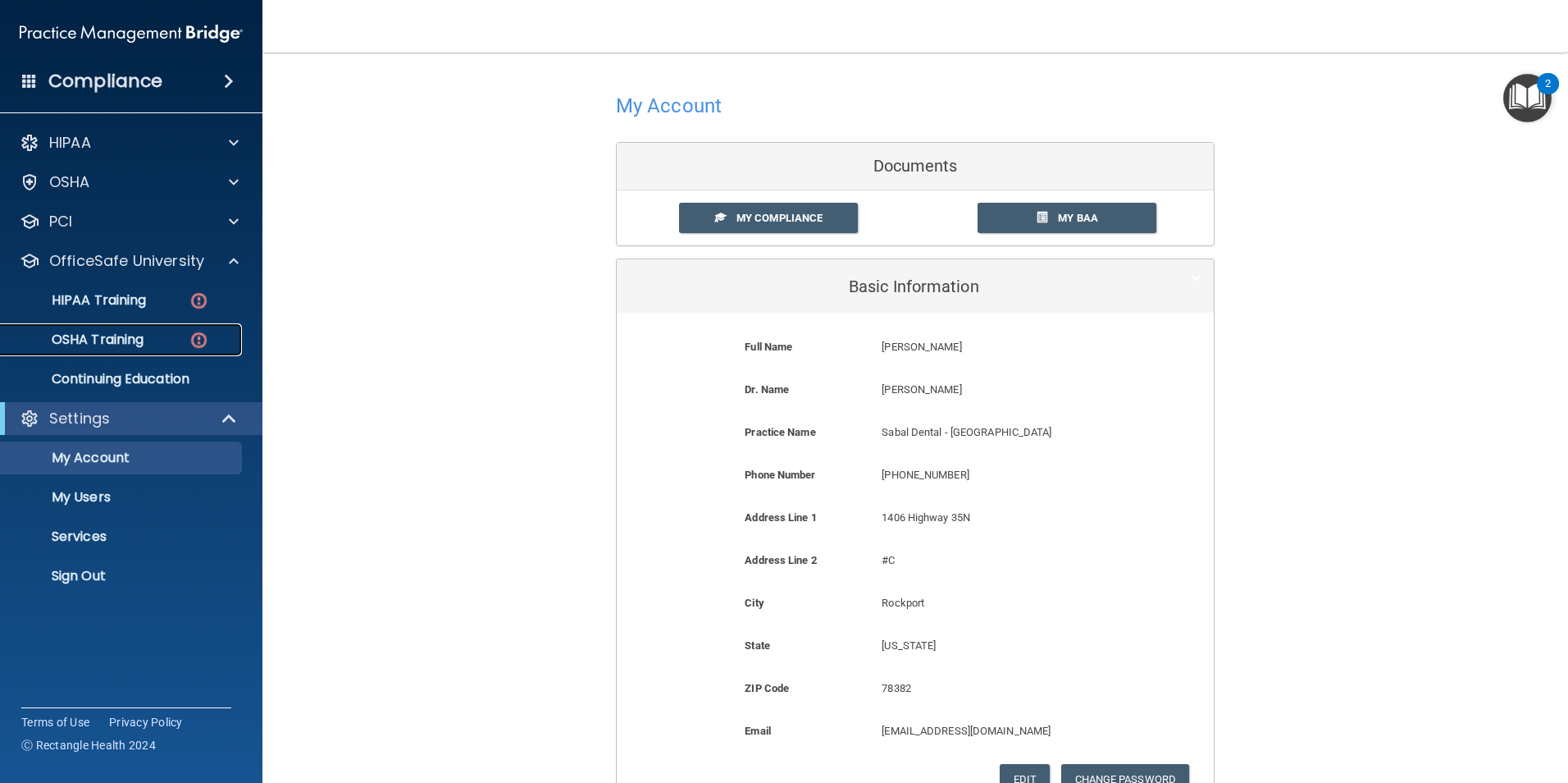
click at [197, 331] on img at bounding box center [199, 340] width 21 height 21
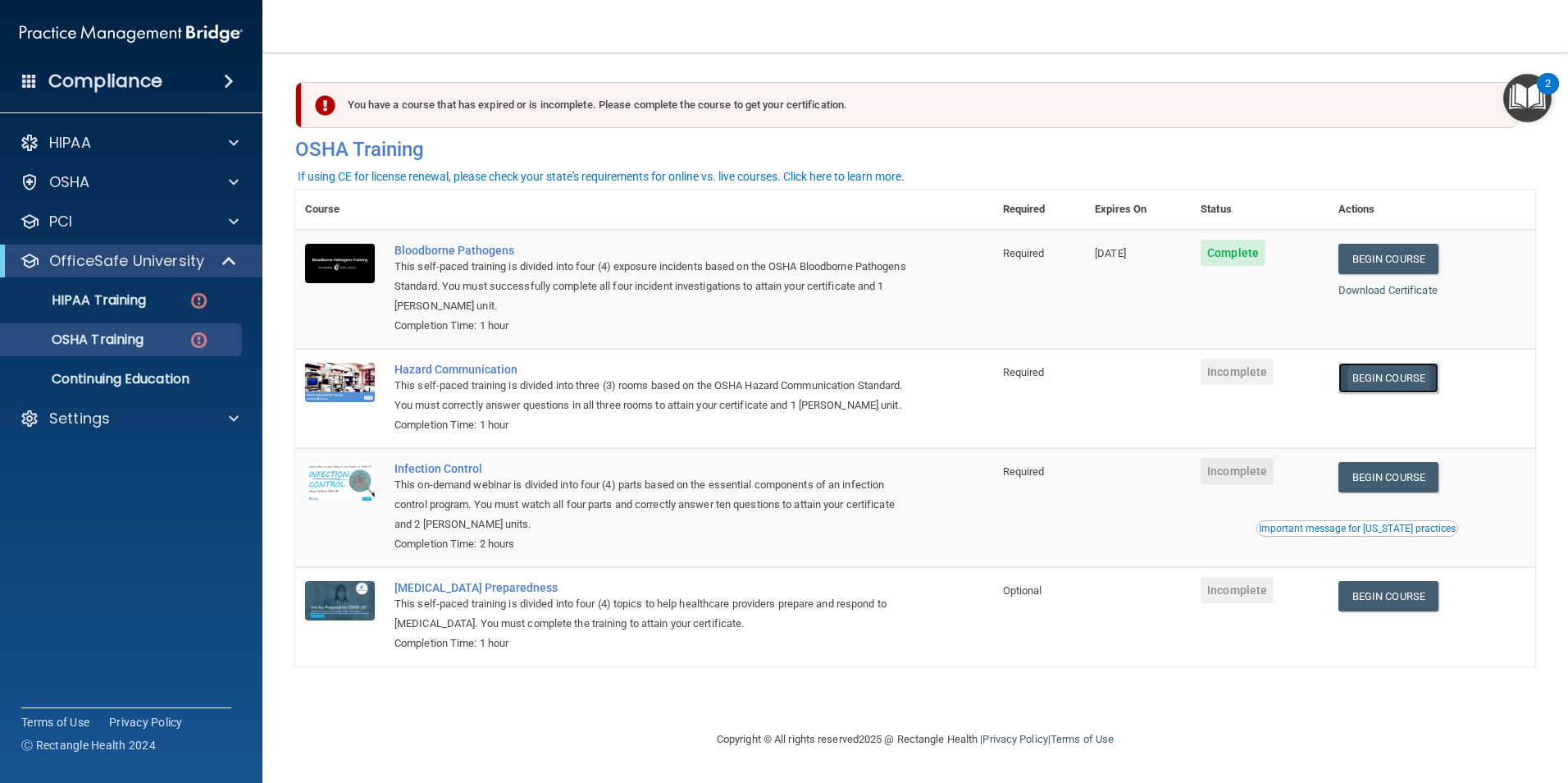
click at [1421, 393] on link "Begin Course" at bounding box center [1388, 378] width 100 height 30
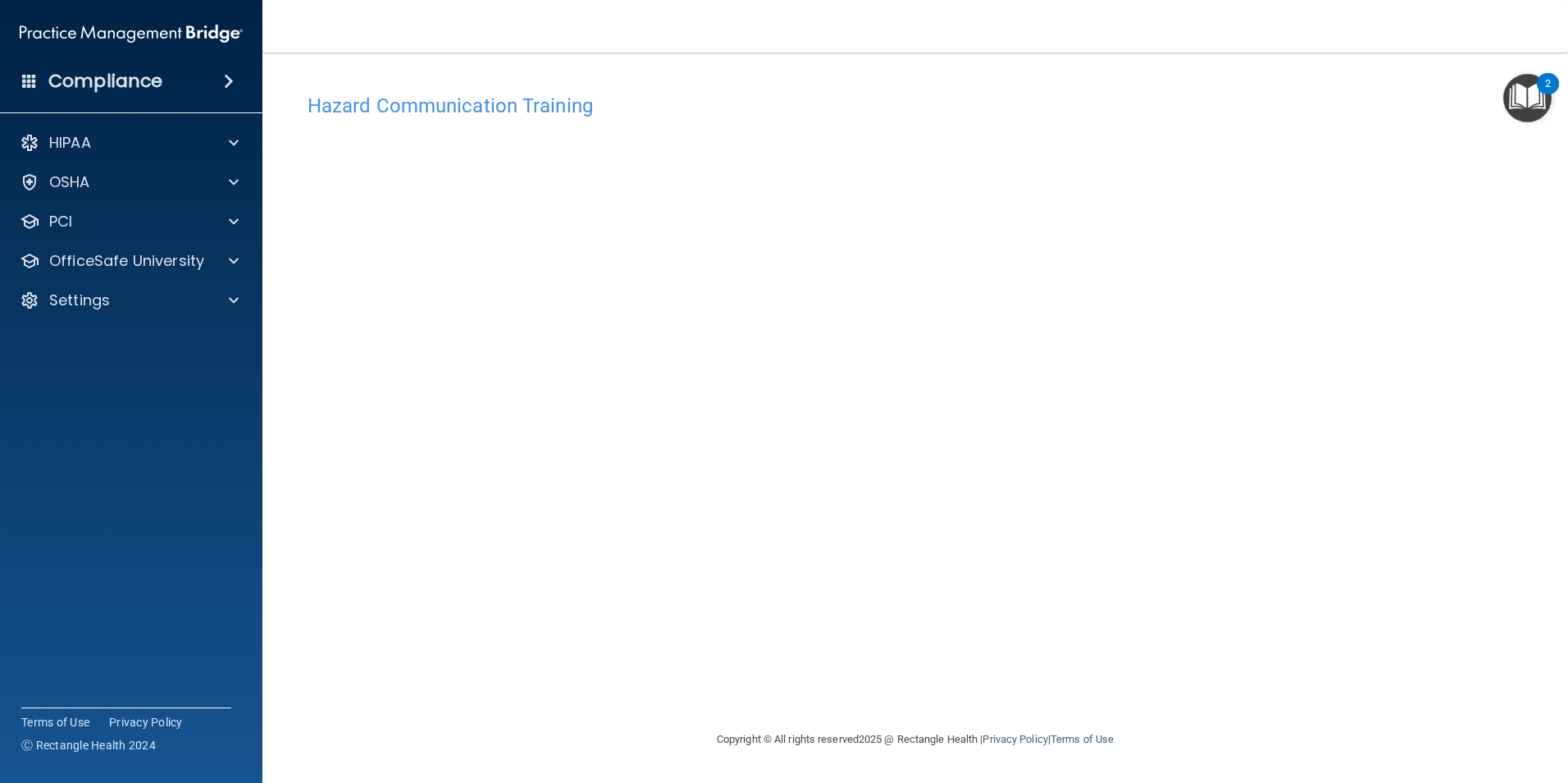
click at [569, 109] on h4 "Hazard Communication Training" at bounding box center [915, 105] width 1216 height 22
click at [364, 113] on h4 "Hazard Communication Training" at bounding box center [915, 105] width 1216 height 22
click at [1548, 83] on div "2" at bounding box center [1547, 94] width 6 height 22
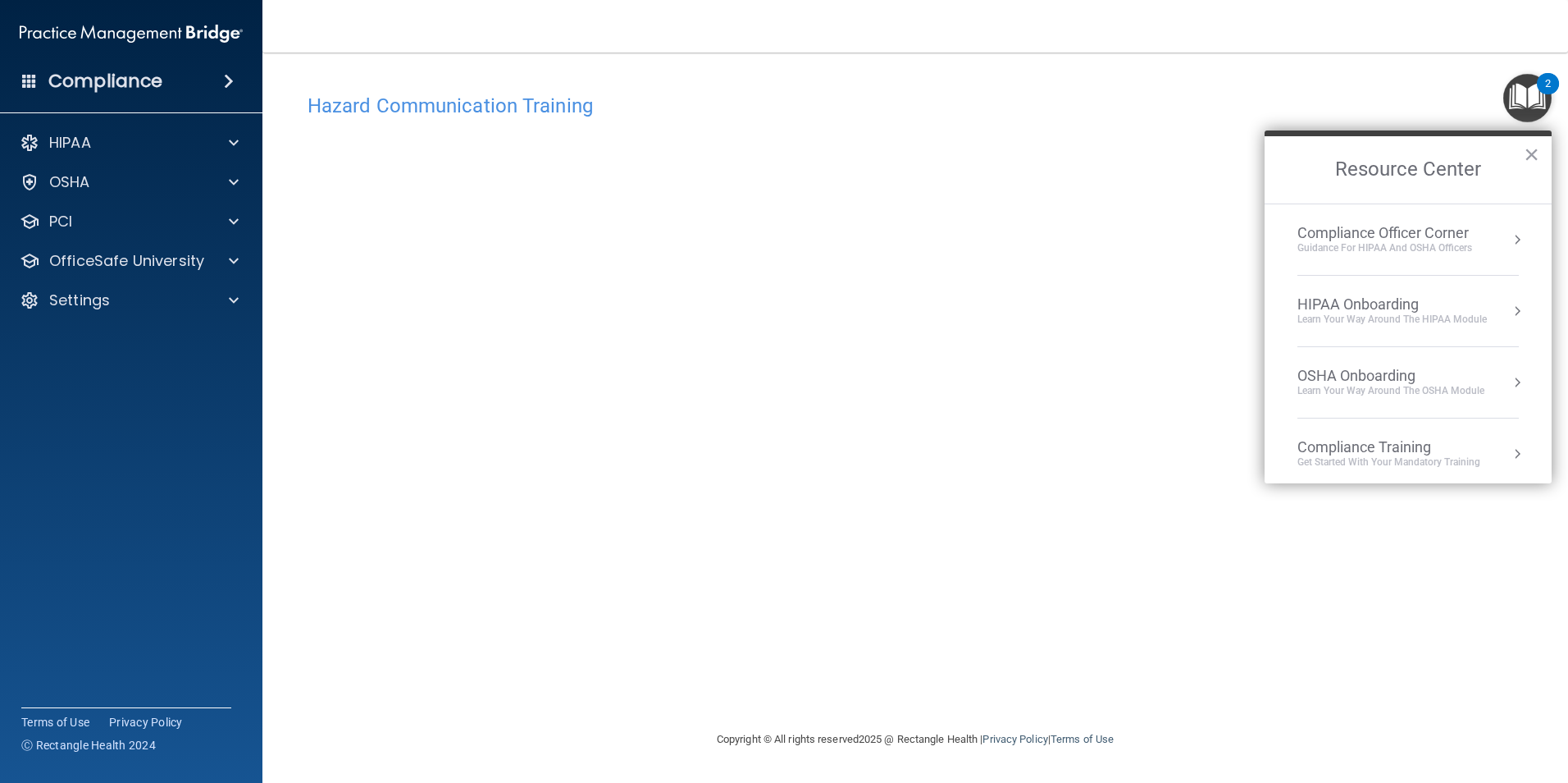
click at [1548, 83] on div "2" at bounding box center [1547, 94] width 6 height 22
